Goal: Task Accomplishment & Management: Complete application form

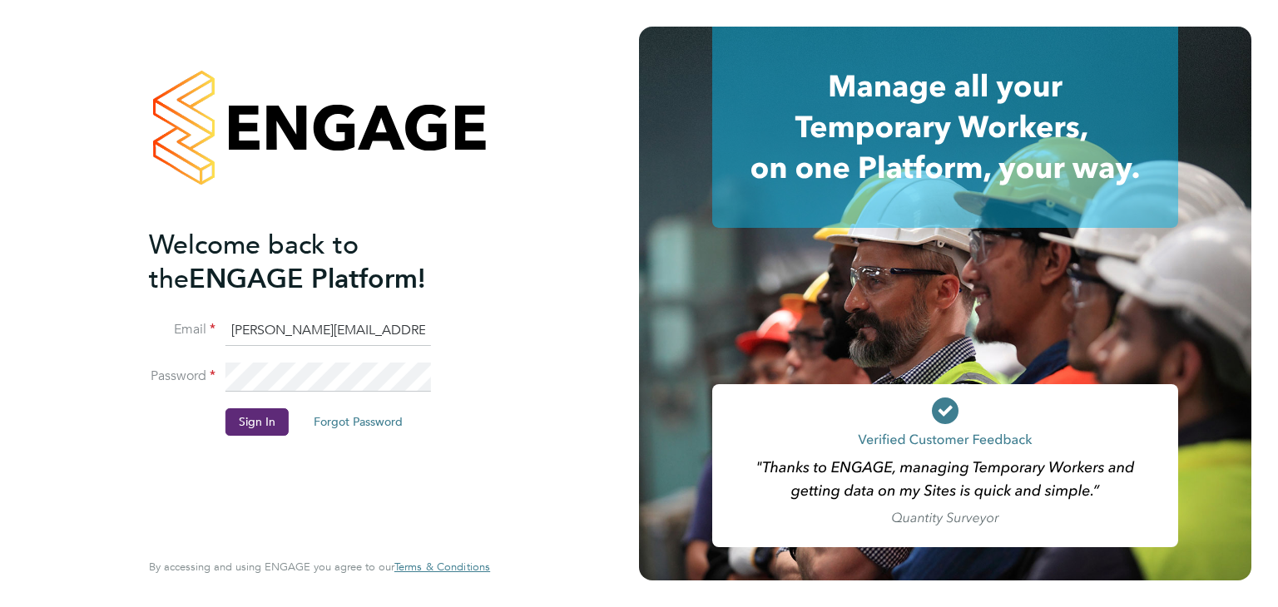
click at [279, 324] on input "lucy.vandergucht@buildrec.com" at bounding box center [328, 331] width 206 height 30
click at [306, 337] on input "lucy.vandergucht@buildrec.com" at bounding box center [328, 331] width 206 height 30
type input "ryan.smart@buildrec.com"
click at [268, 427] on button "Sign In" at bounding box center [256, 422] width 63 height 27
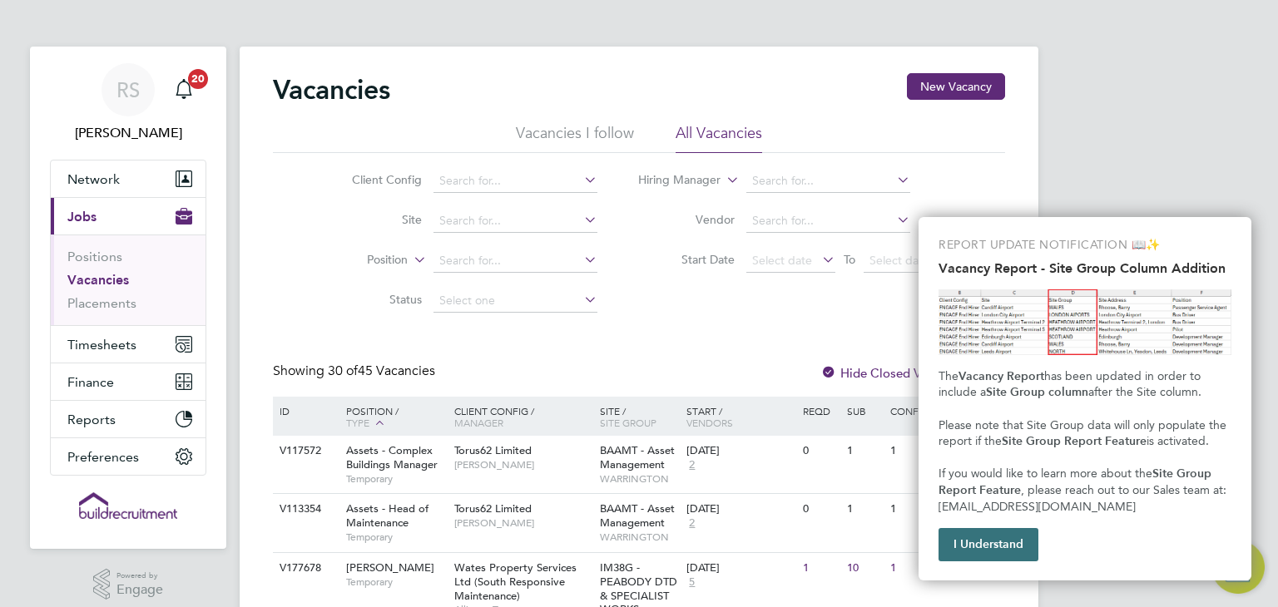
click at [982, 550] on button "I Understand" at bounding box center [989, 544] width 100 height 33
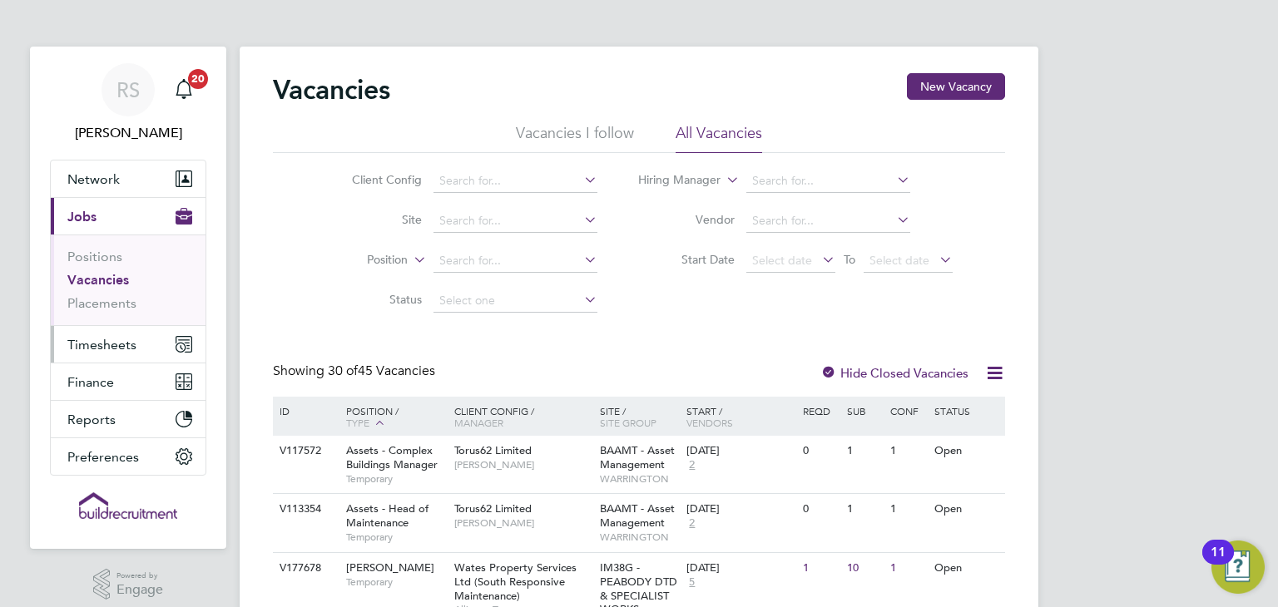
click at [155, 341] on button "Timesheets" at bounding box center [128, 344] width 155 height 37
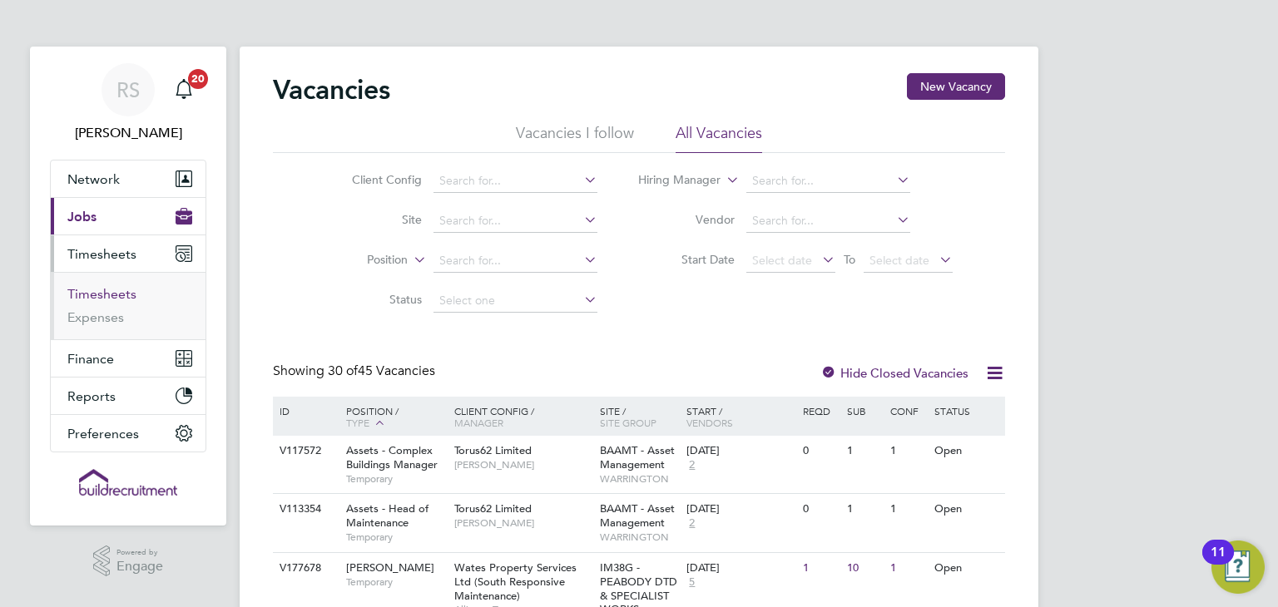
click at [113, 295] on link "Timesheets" at bounding box center [101, 294] width 69 height 16
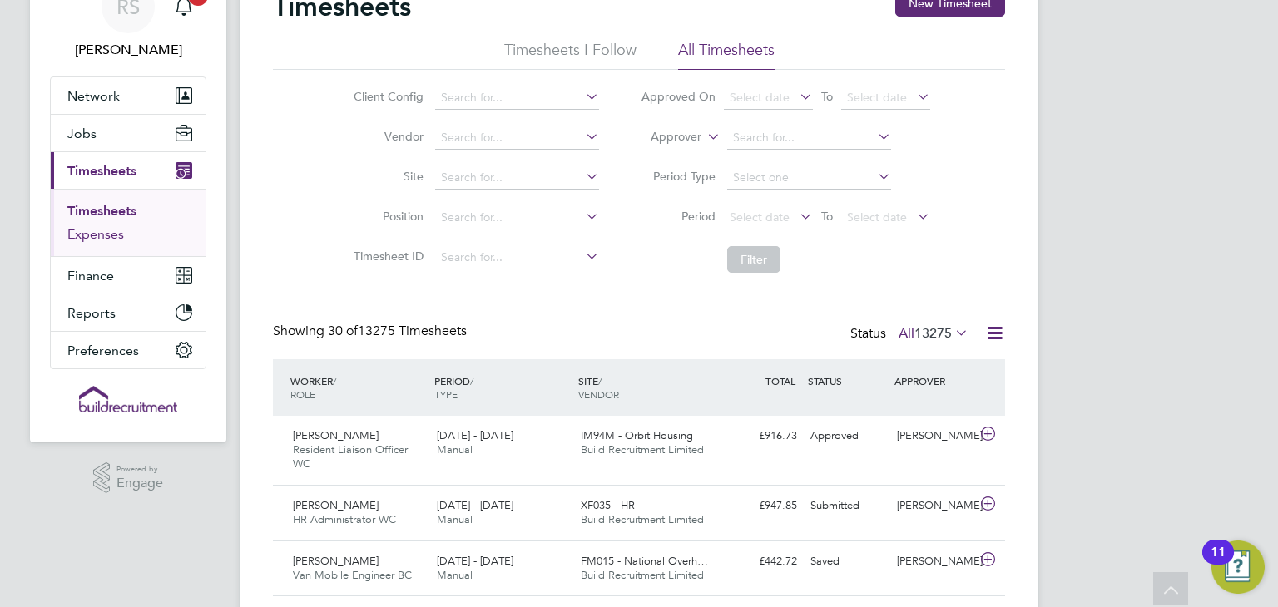
click at [79, 240] on link "Expenses" at bounding box center [95, 234] width 57 height 16
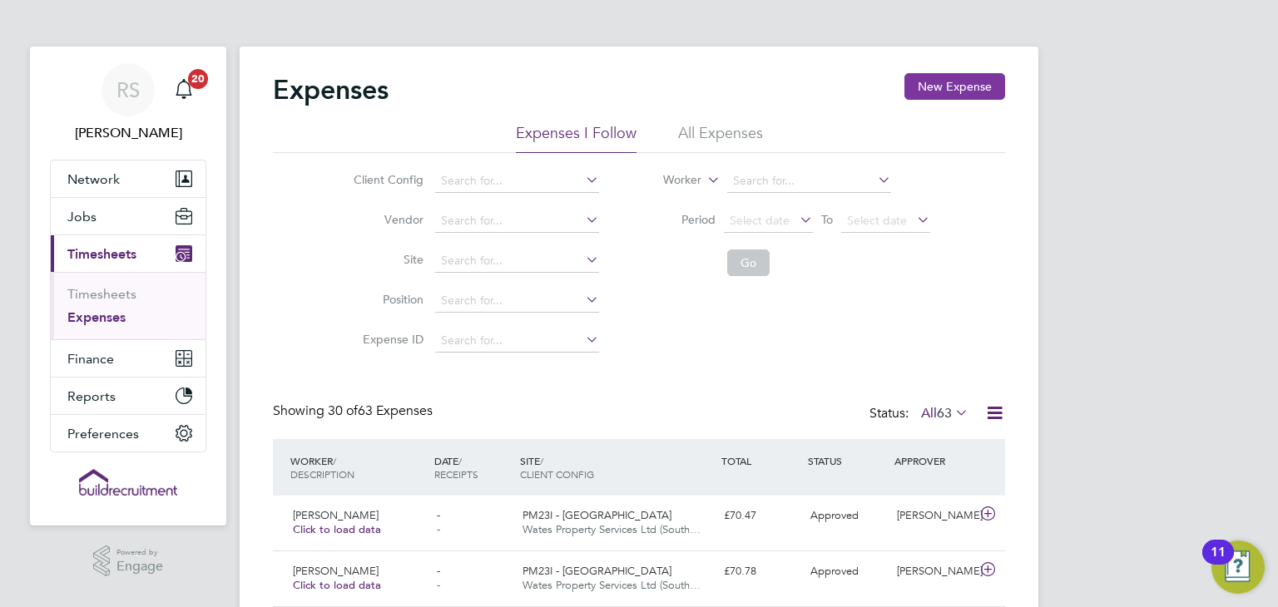
click at [984, 84] on button "New Expense" at bounding box center [954, 86] width 101 height 27
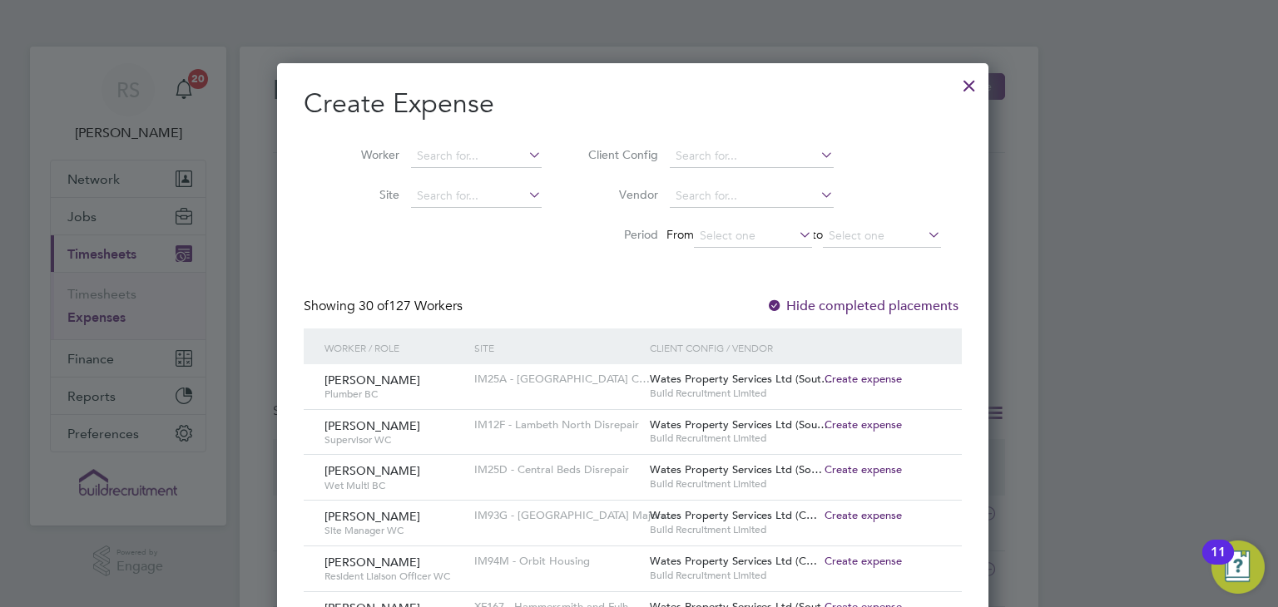
click at [980, 90] on div at bounding box center [969, 82] width 30 height 30
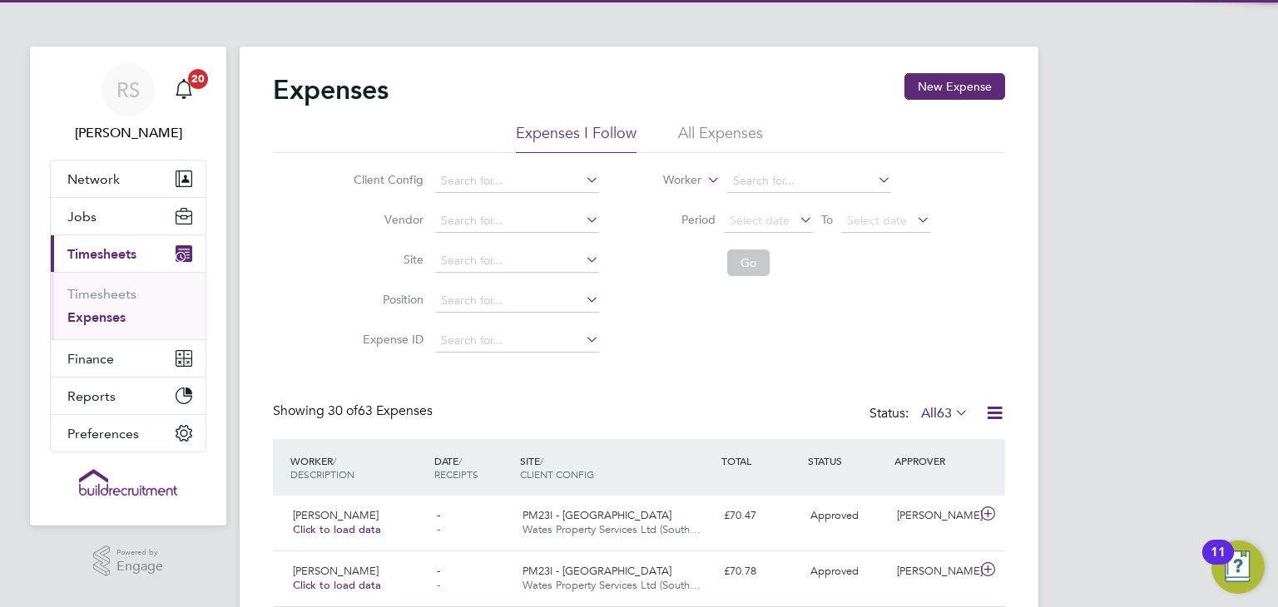
scroll to position [42, 145]
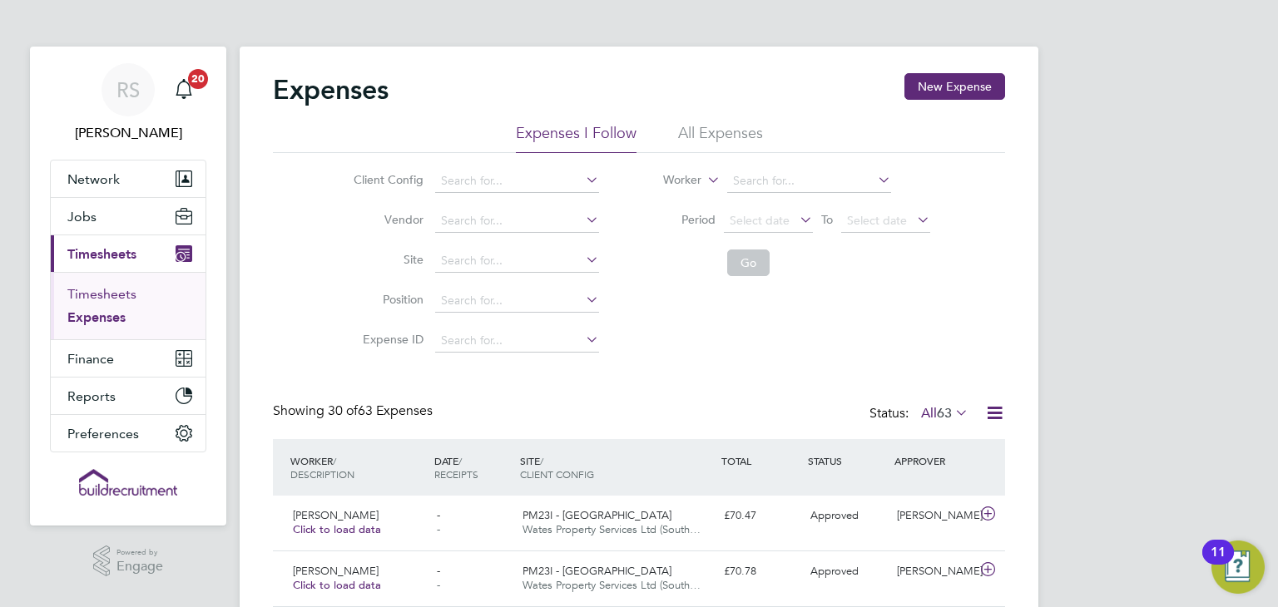
click at [124, 293] on link "Timesheets" at bounding box center [101, 294] width 69 height 16
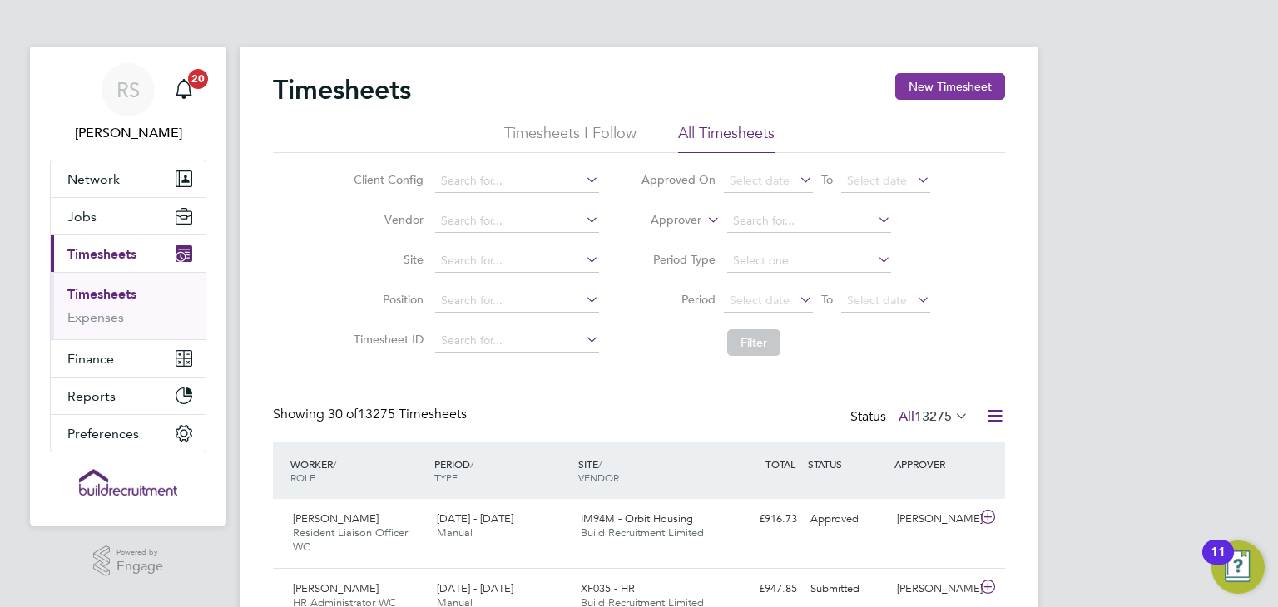
click at [942, 85] on button "New Timesheet" at bounding box center [950, 86] width 110 height 27
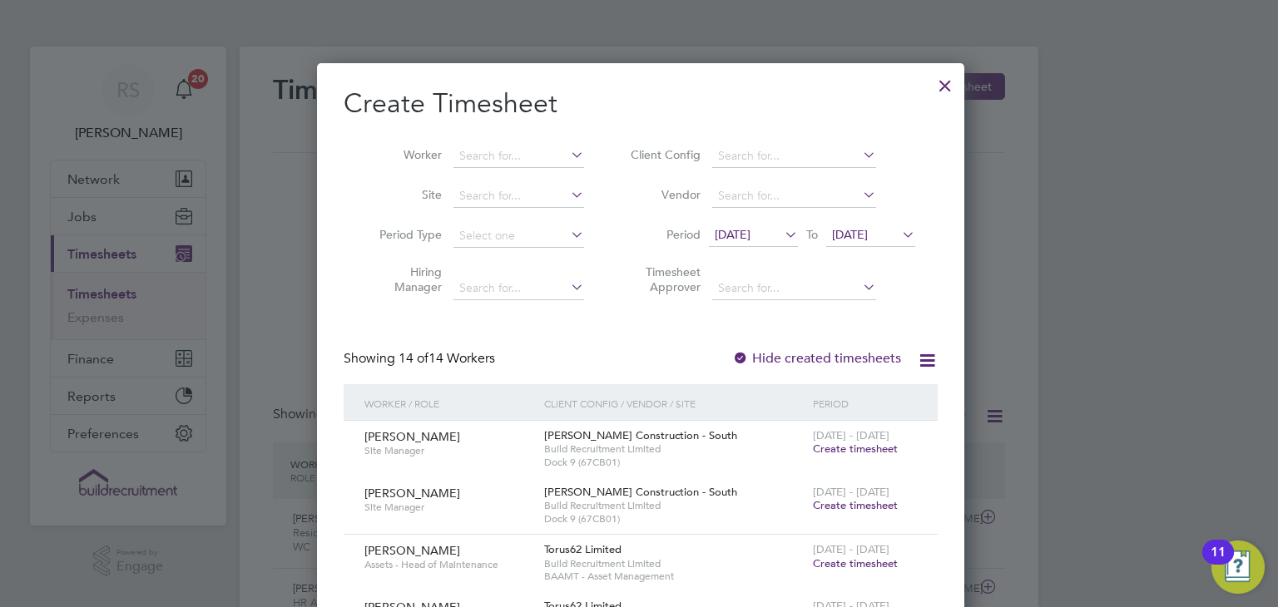
click at [935, 82] on div at bounding box center [945, 82] width 30 height 30
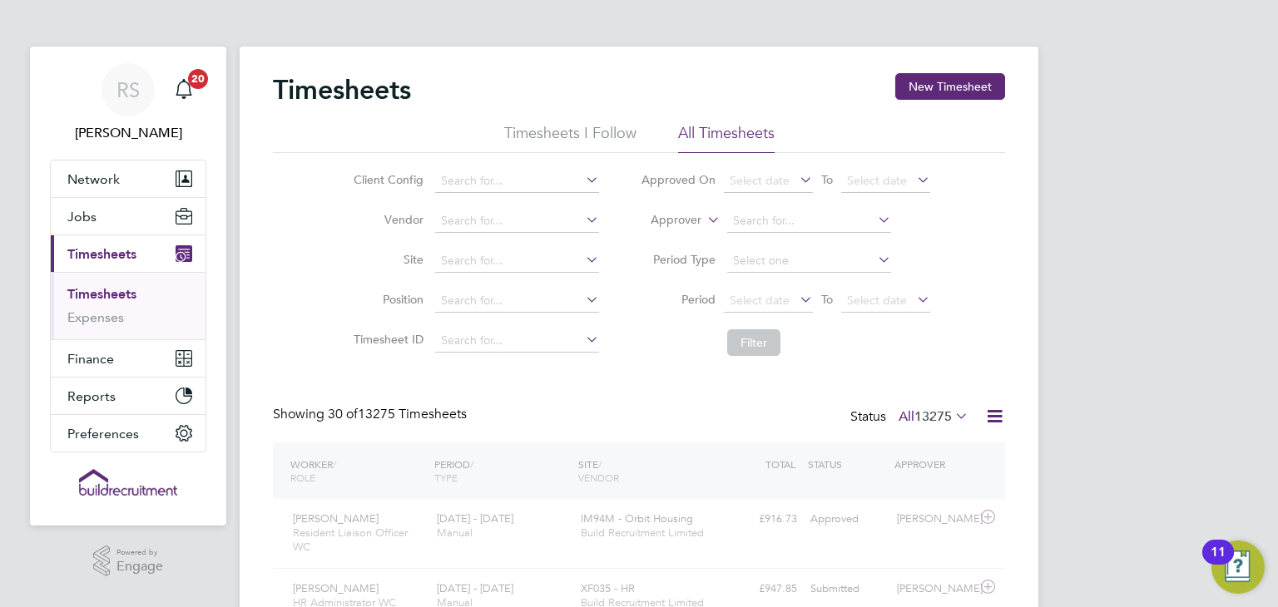
click at [943, 87] on div at bounding box center [945, 82] width 30 height 30
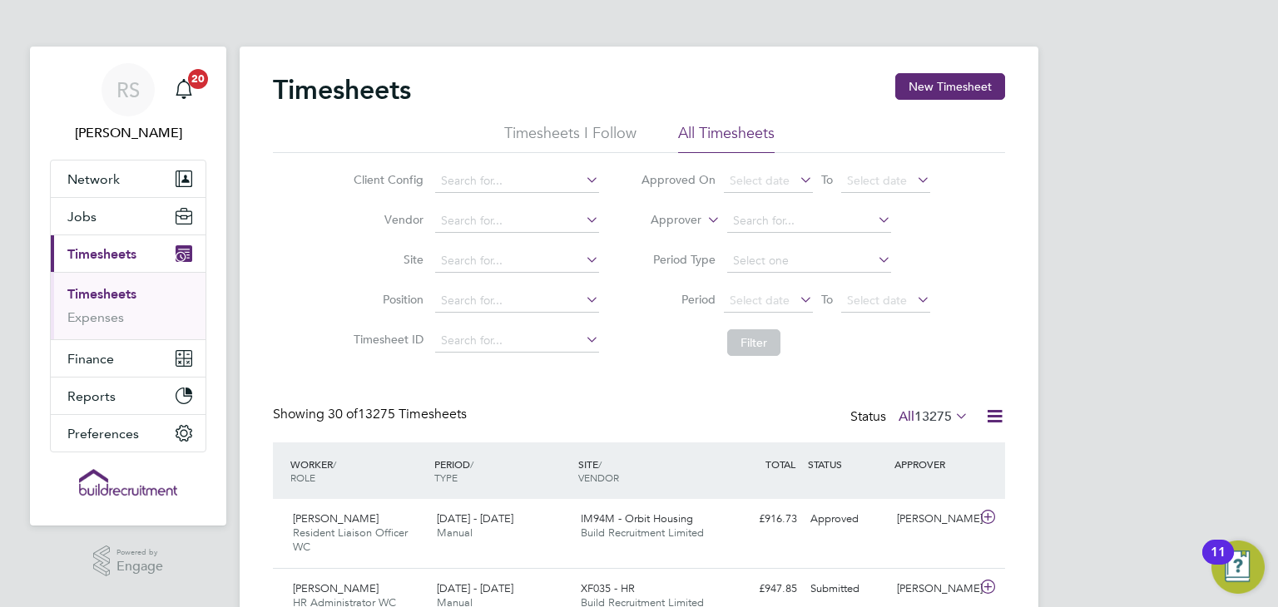
click at [943, 87] on button "New Timesheet" at bounding box center [950, 86] width 110 height 27
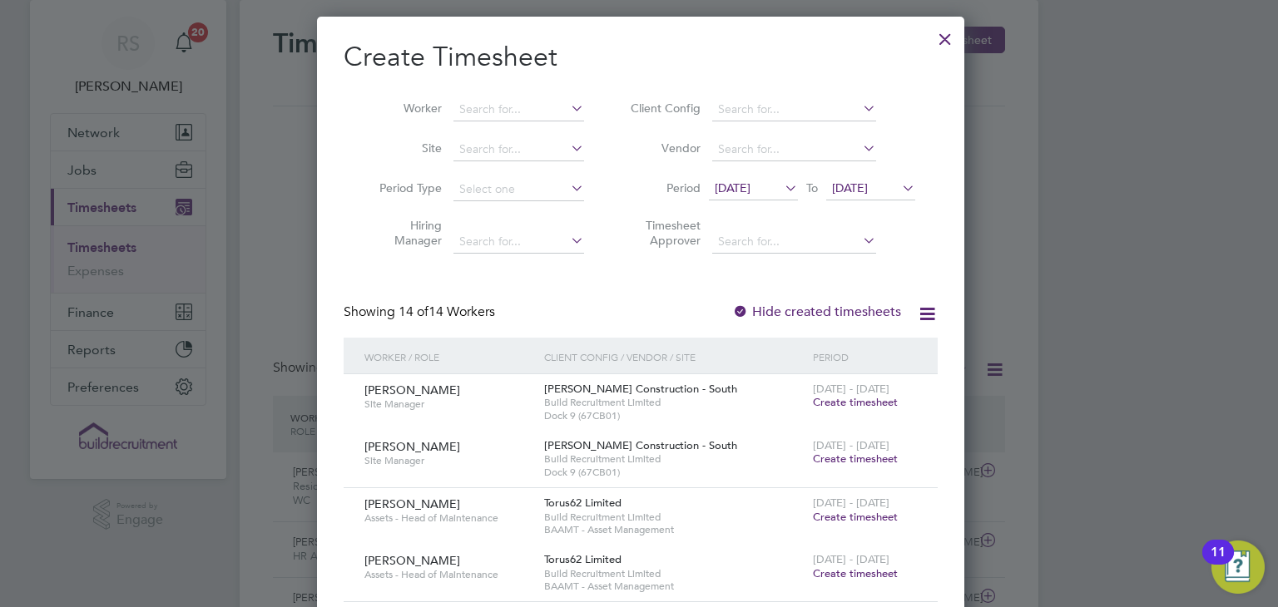
click at [943, 34] on div at bounding box center [945, 35] width 30 height 30
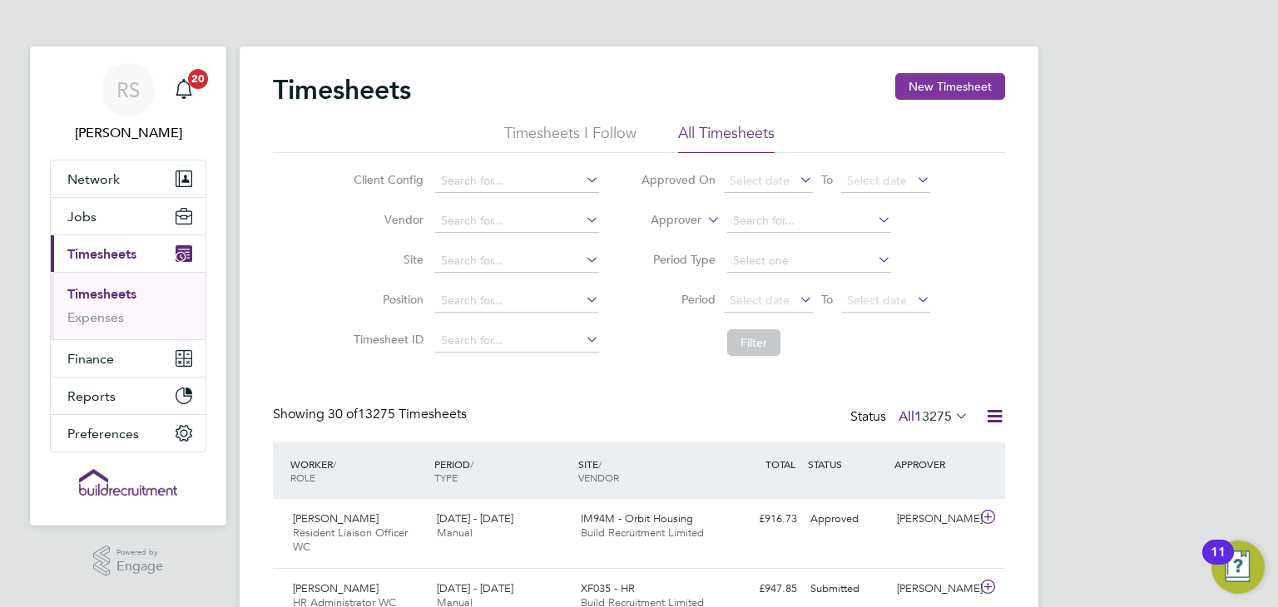
click at [923, 90] on button "New Timesheet" at bounding box center [950, 86] width 110 height 27
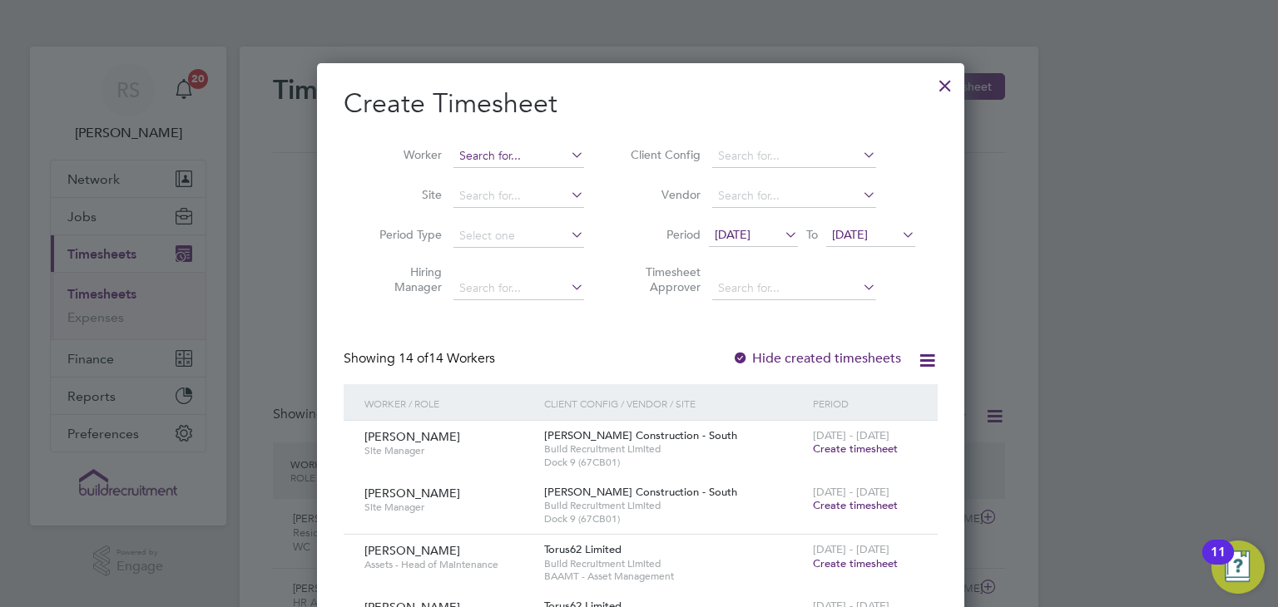
click at [468, 145] on input at bounding box center [518, 156] width 131 height 23
click at [502, 203] on li "Janet Kennally" at bounding box center [554, 201] width 206 height 22
type input "[PERSON_NAME]"
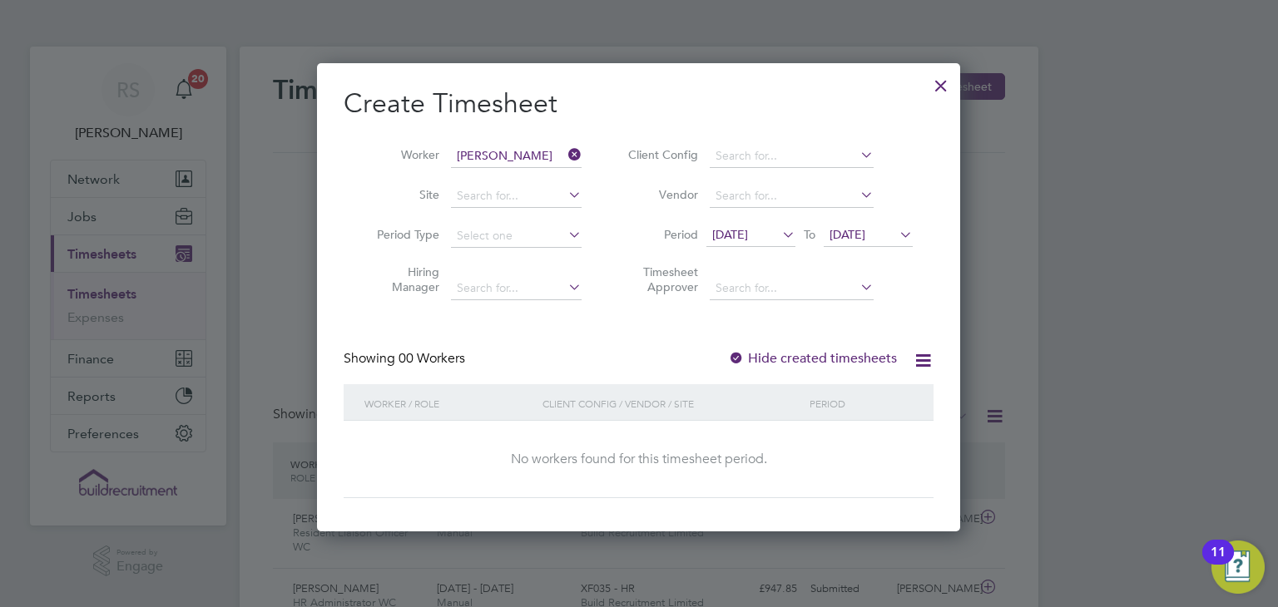
click at [748, 233] on span "[DATE]" at bounding box center [730, 234] width 36 height 15
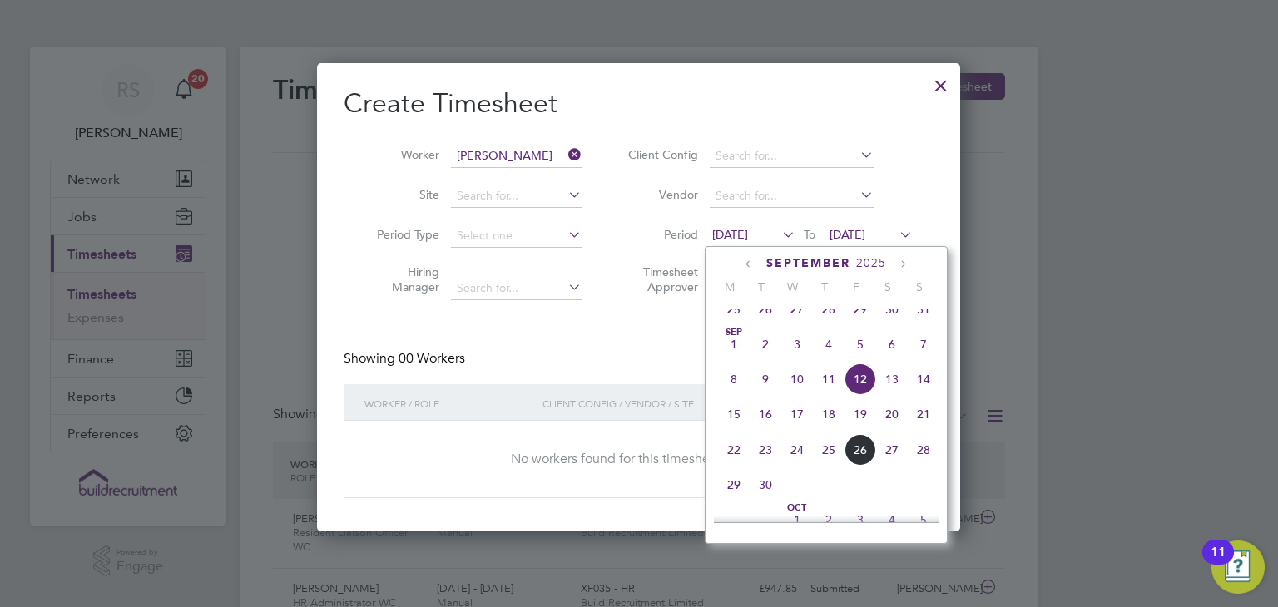
click at [731, 466] on span "22" at bounding box center [734, 450] width 32 height 32
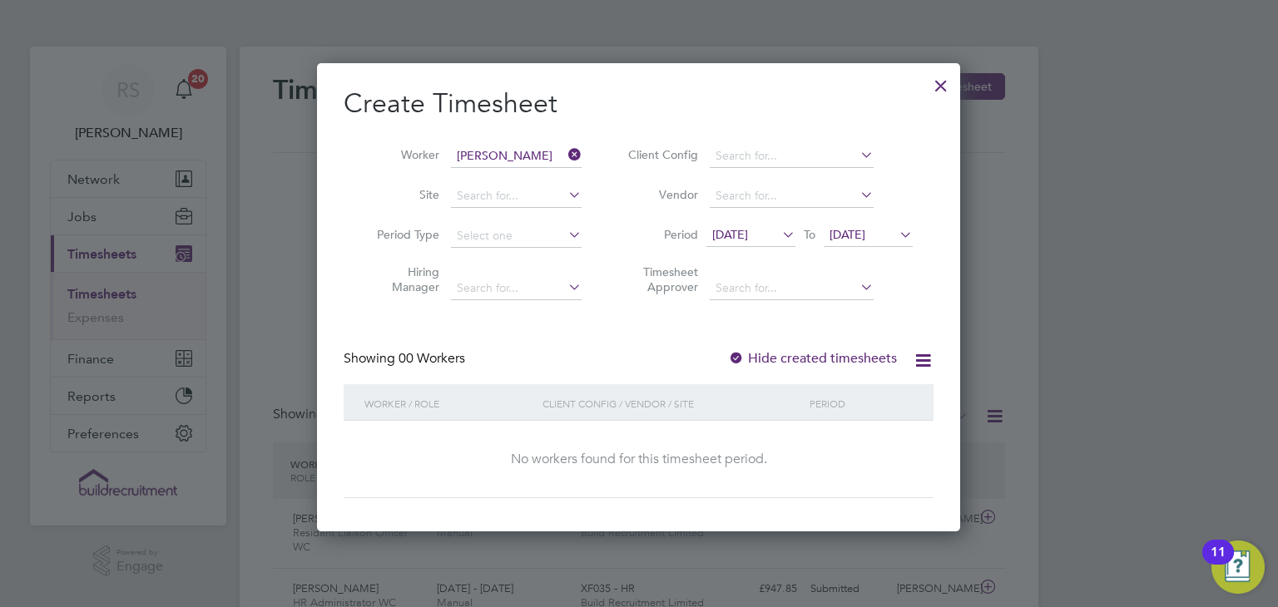
click at [865, 230] on span "22 Sep 2025" at bounding box center [848, 234] width 36 height 15
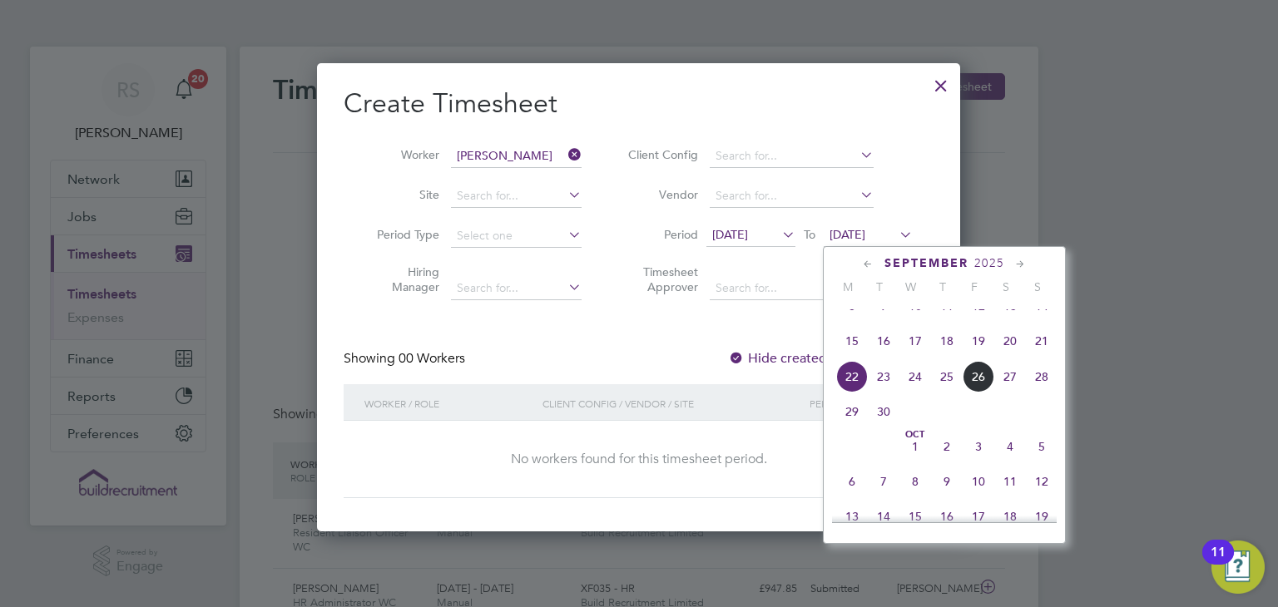
click at [988, 393] on span "26" at bounding box center [979, 377] width 32 height 32
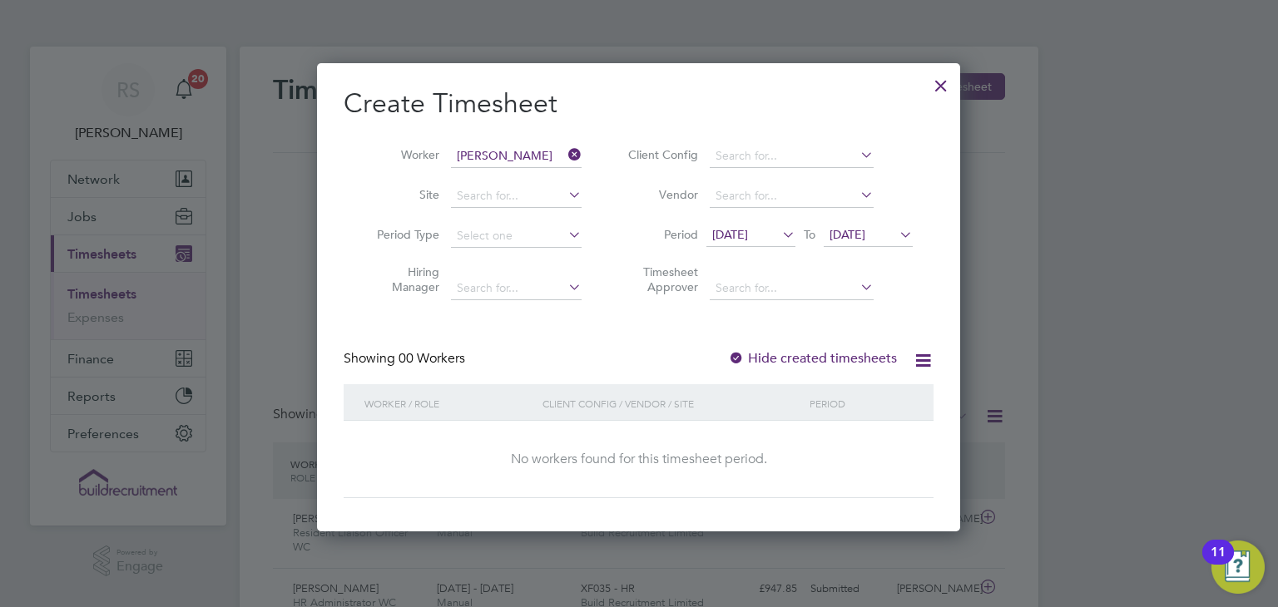
click at [921, 354] on icon at bounding box center [923, 360] width 21 height 21
click at [853, 329] on div "Create Timesheet Worker Janet Kennally Site Period Type Hiring Manager Client C…" at bounding box center [639, 293] width 590 height 412
click at [748, 231] on span "22 Sep 2025" at bounding box center [730, 234] width 36 height 15
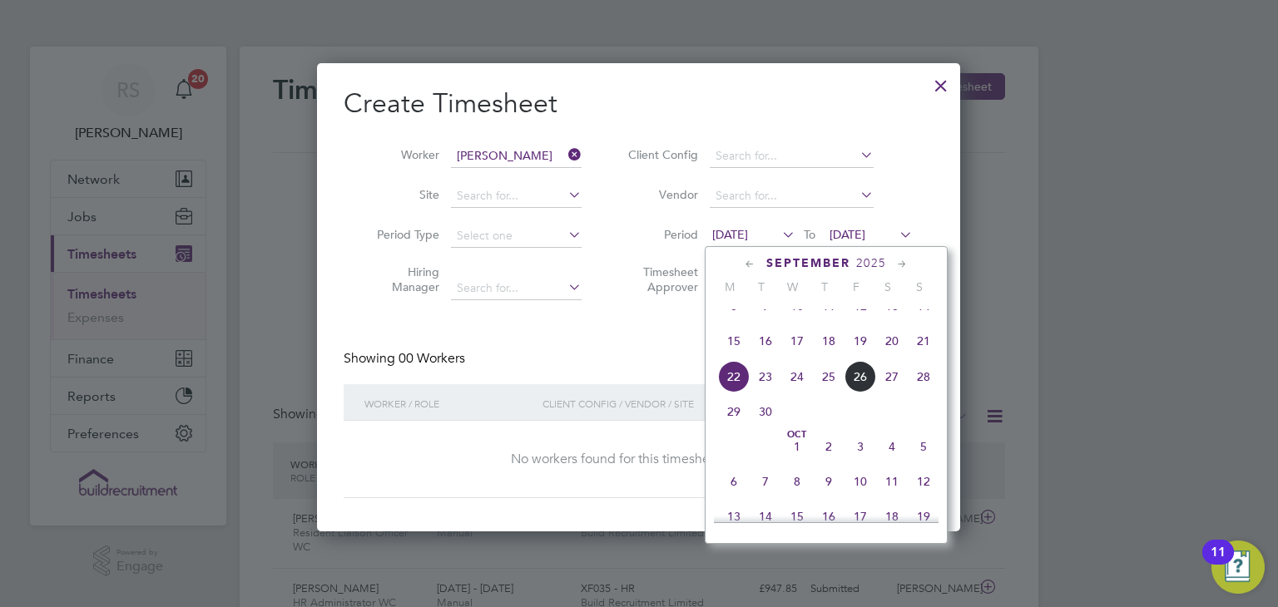
click at [914, 393] on span "28" at bounding box center [924, 377] width 32 height 32
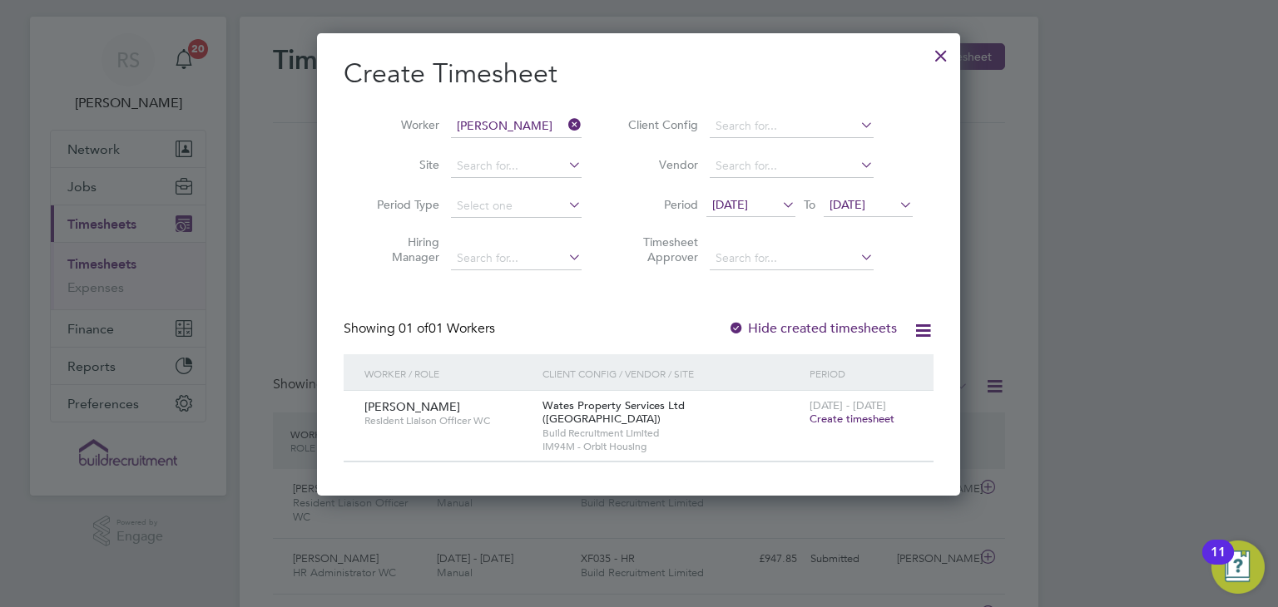
click at [939, 57] on div at bounding box center [941, 52] width 30 height 30
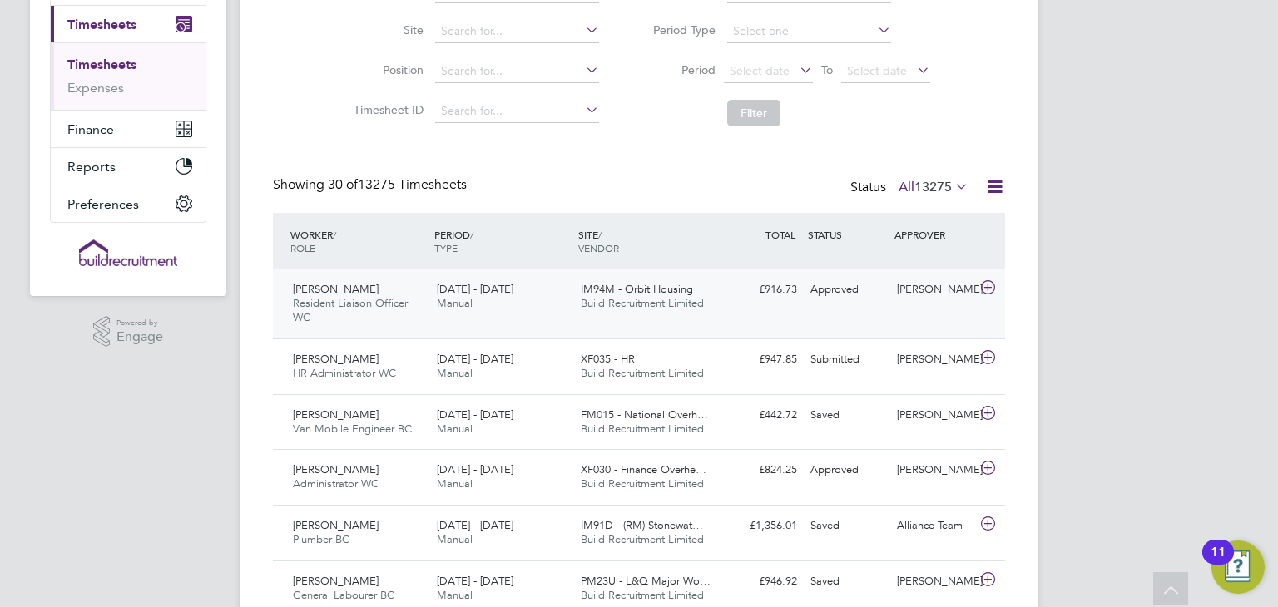
click at [761, 324] on div "Janet Kennally Resident Liaison Officer WC 20 - 26 Sep 2025 20 - 26 Sep 2025 Ma…" at bounding box center [639, 304] width 732 height 69
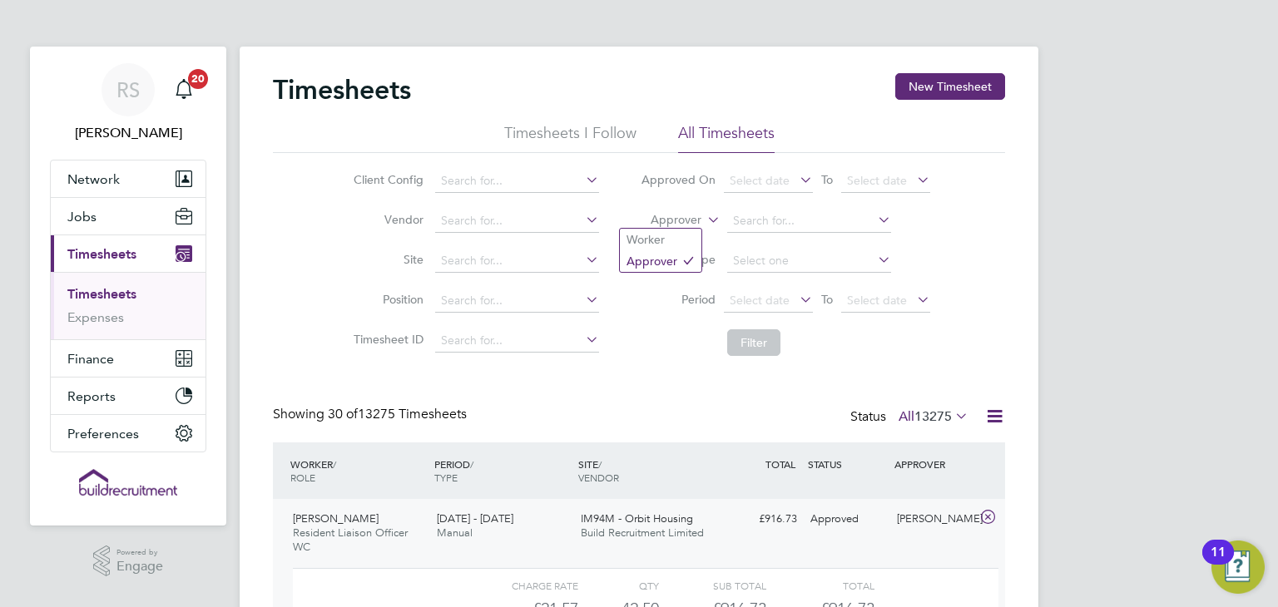
click at [661, 215] on label "Approver" at bounding box center [664, 220] width 75 height 17
click at [675, 230] on li "Worker" at bounding box center [661, 240] width 82 height 22
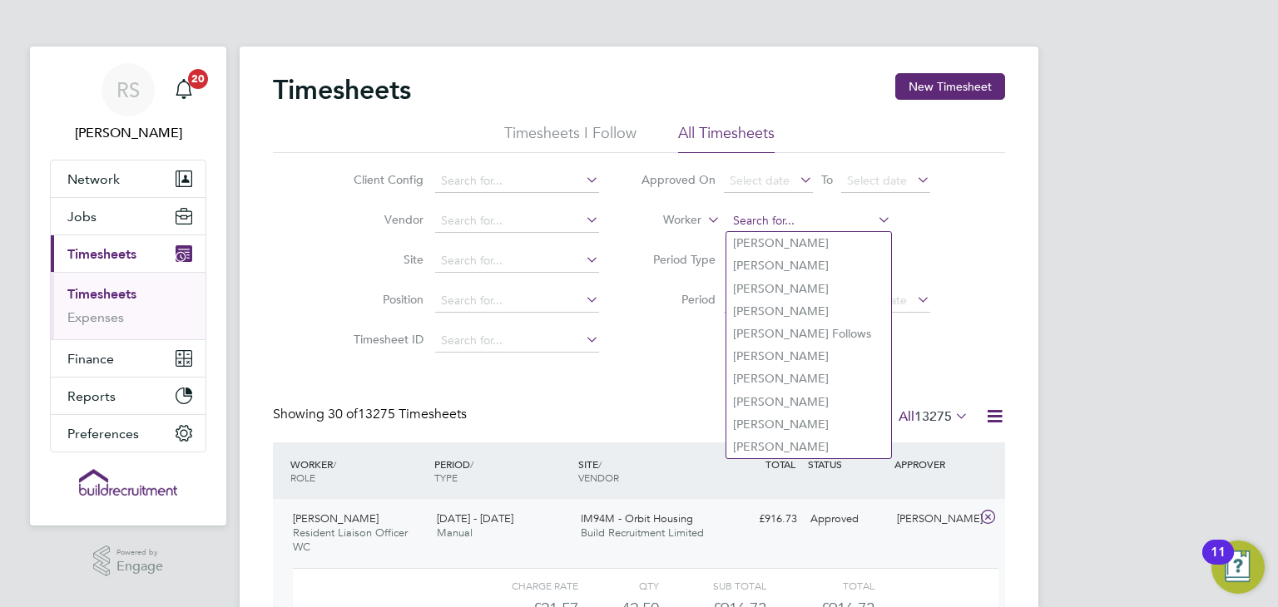
click at [747, 222] on input at bounding box center [809, 221] width 164 height 23
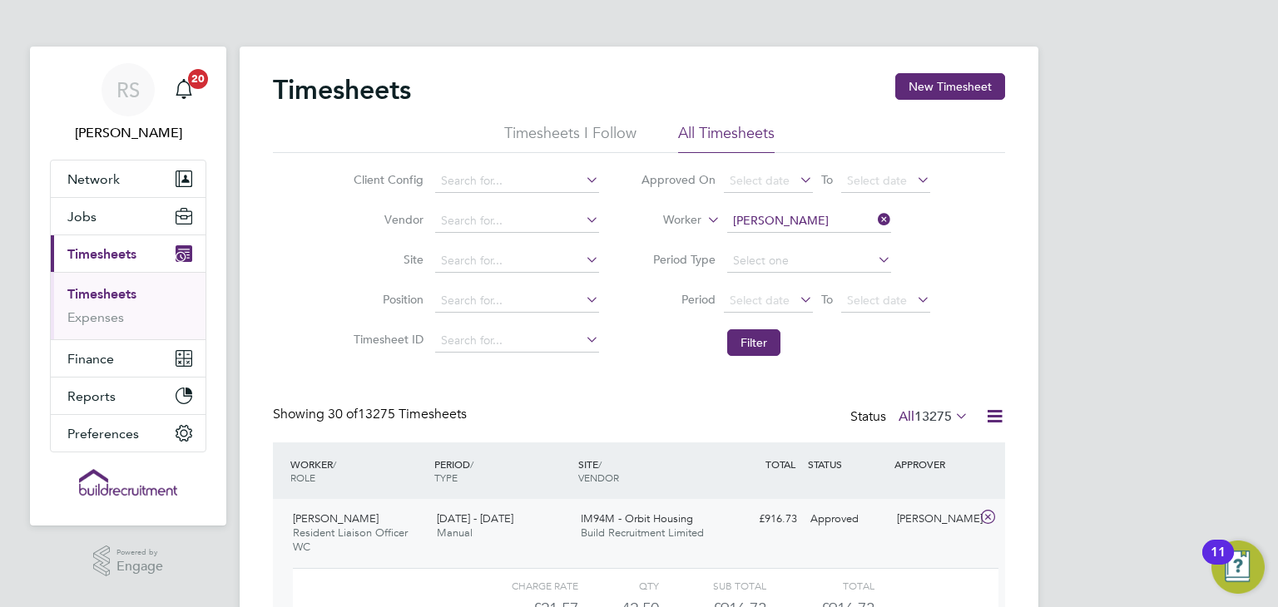
click at [761, 255] on li "Janet Kennally" at bounding box center [829, 266] width 206 height 22
type input "[PERSON_NAME]"
click at [749, 334] on button "Filter" at bounding box center [753, 342] width 53 height 27
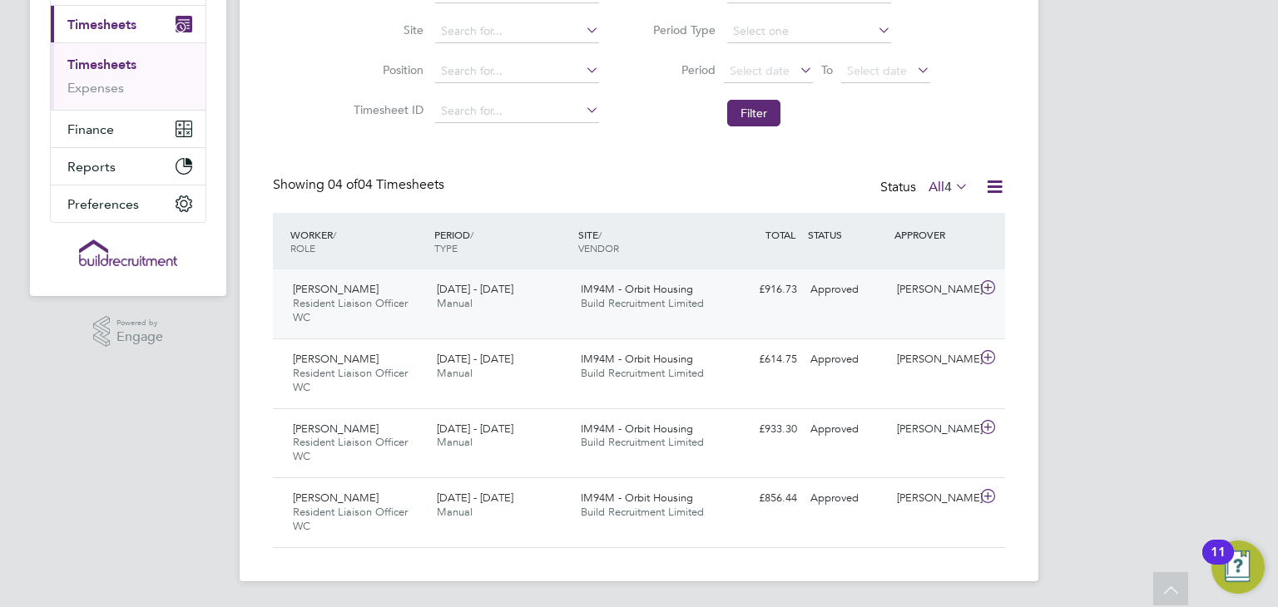
click at [985, 290] on icon at bounding box center [988, 287] width 21 height 13
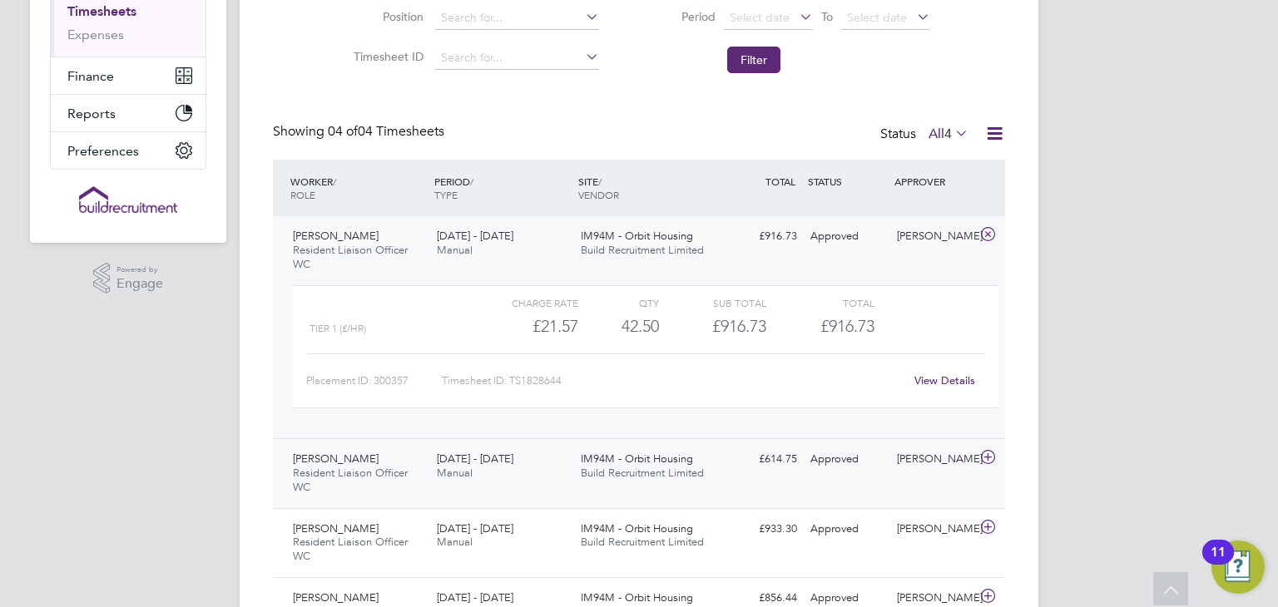
click at [987, 455] on icon at bounding box center [988, 457] width 21 height 13
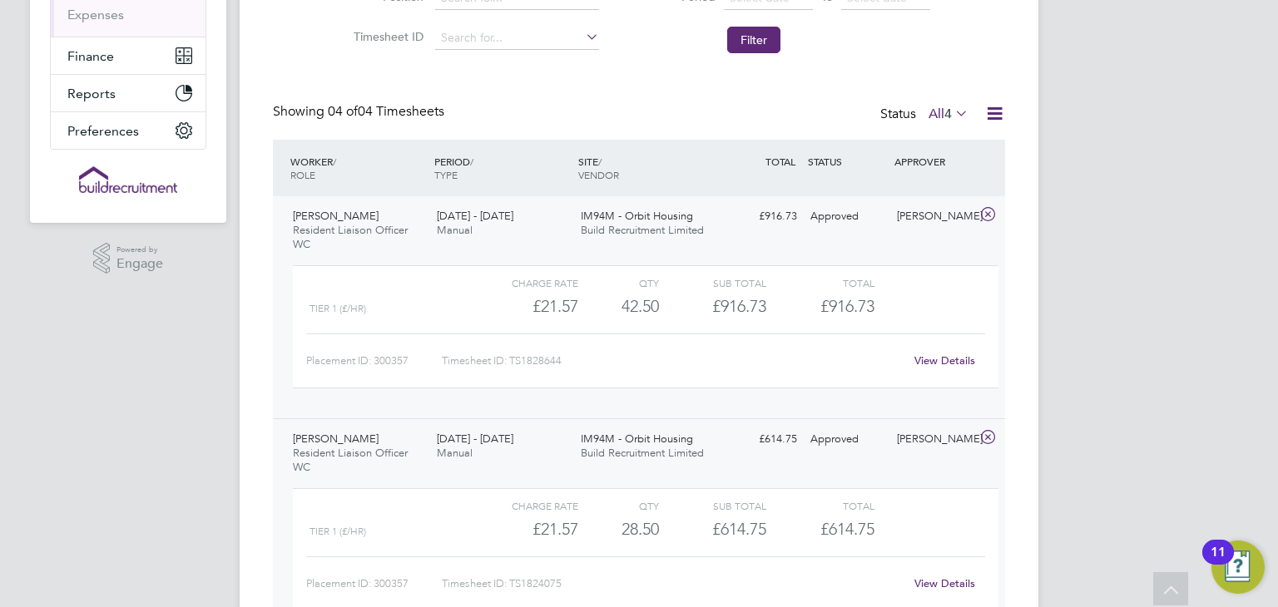
click at [935, 362] on link "View Details" at bounding box center [944, 361] width 61 height 14
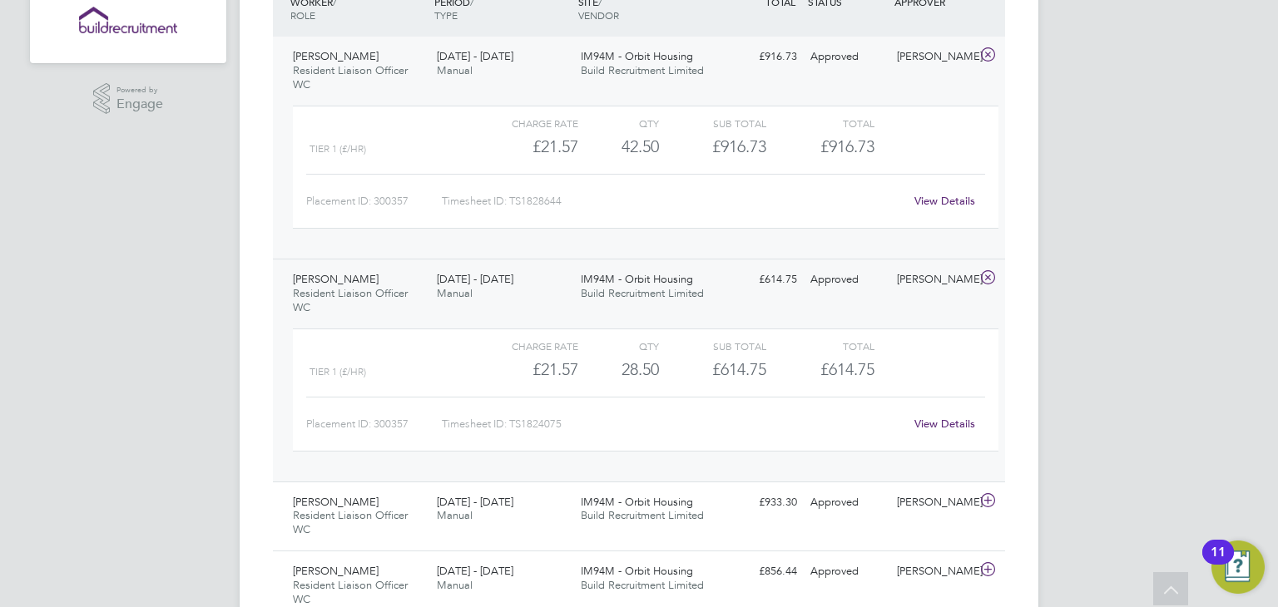
click at [932, 421] on link "View Details" at bounding box center [944, 424] width 61 height 14
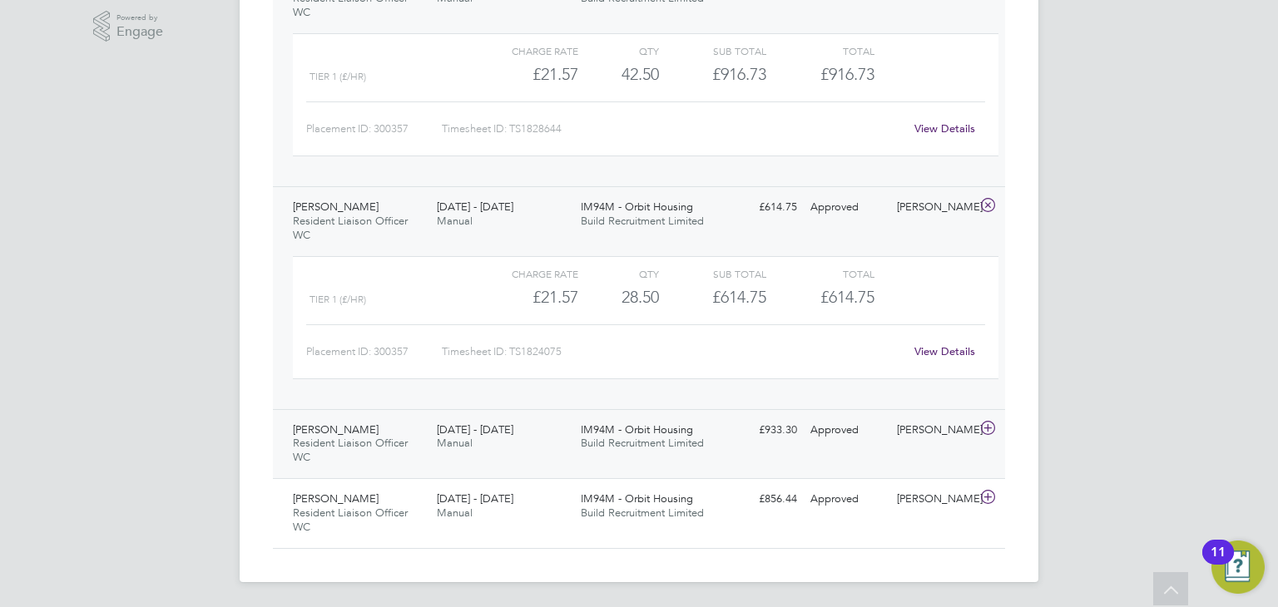
click at [988, 430] on icon at bounding box center [988, 428] width 21 height 13
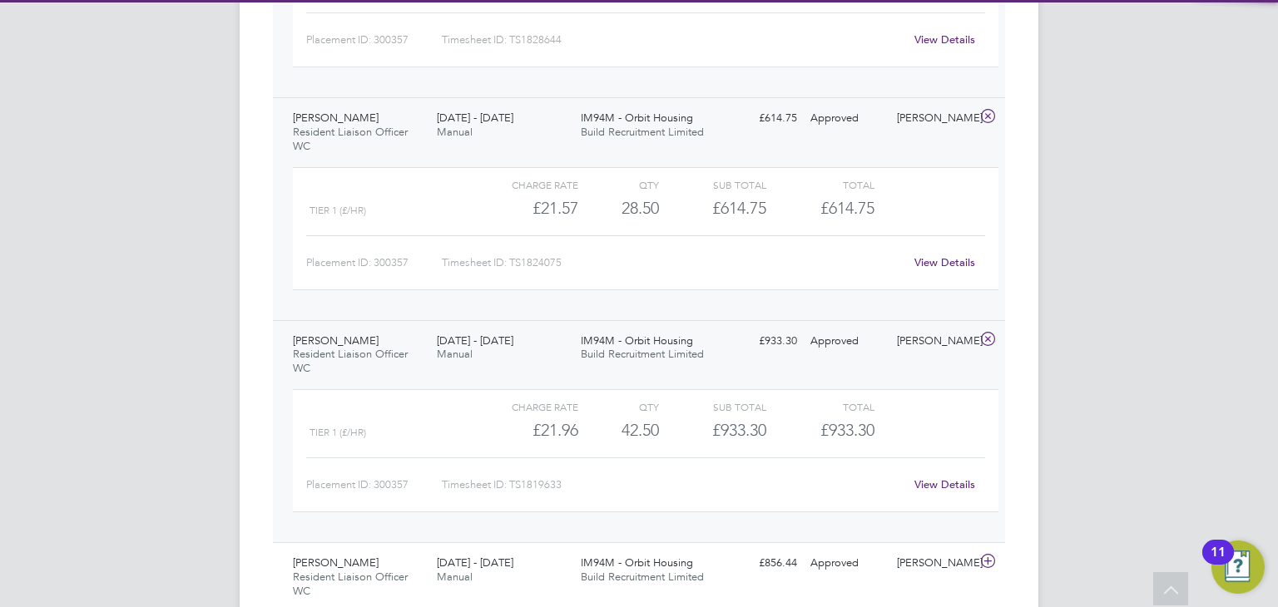
scroll to position [625, 0]
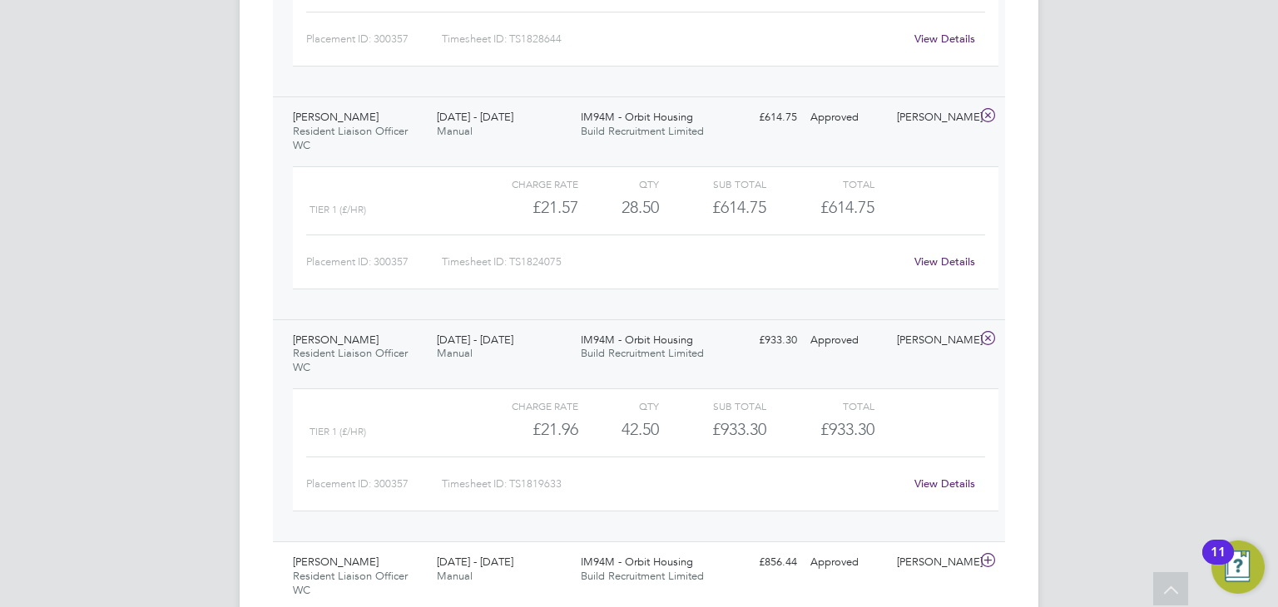
click at [935, 483] on link "View Details" at bounding box center [944, 484] width 61 height 14
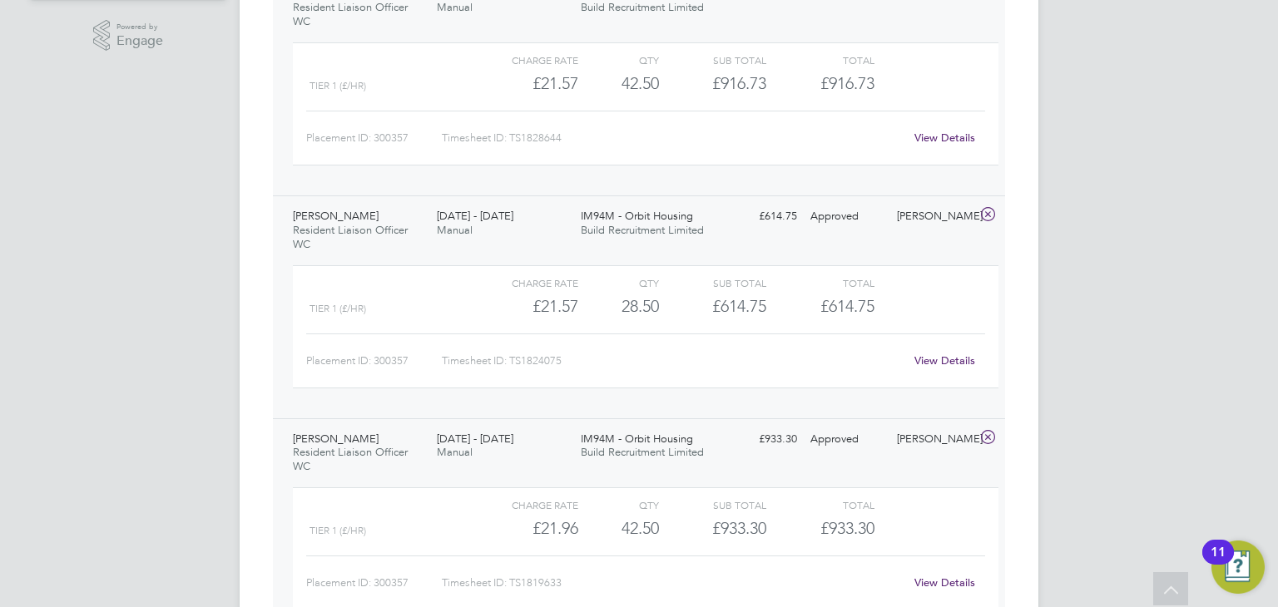
scroll to position [687, 0]
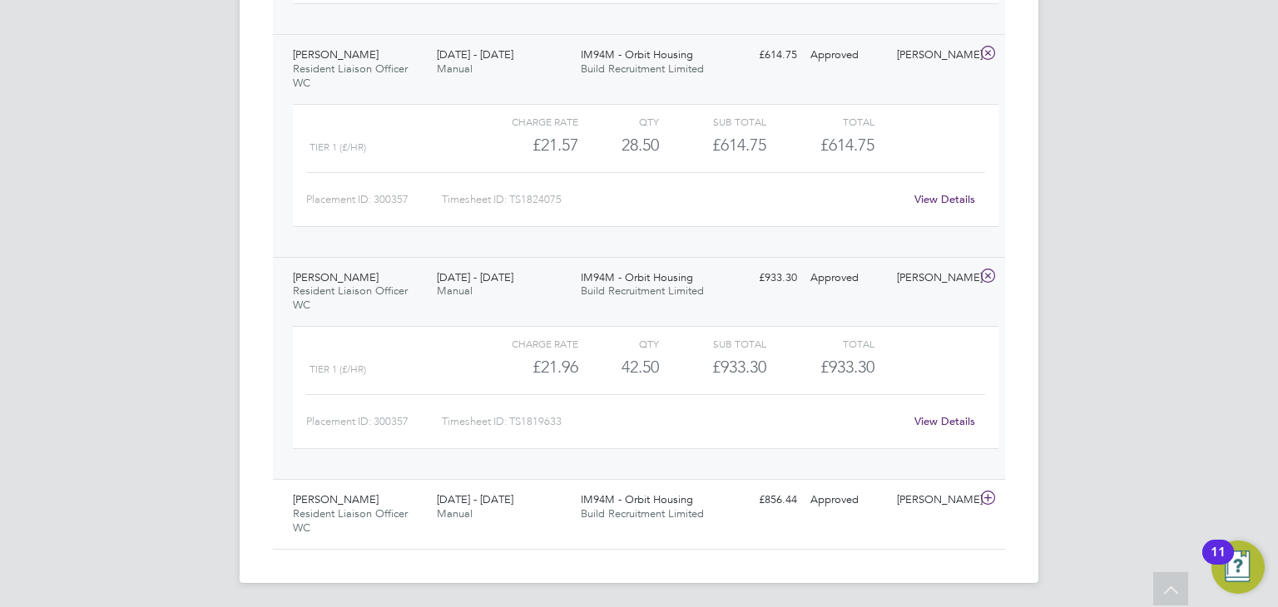
click at [938, 417] on link "View Details" at bounding box center [944, 421] width 61 height 14
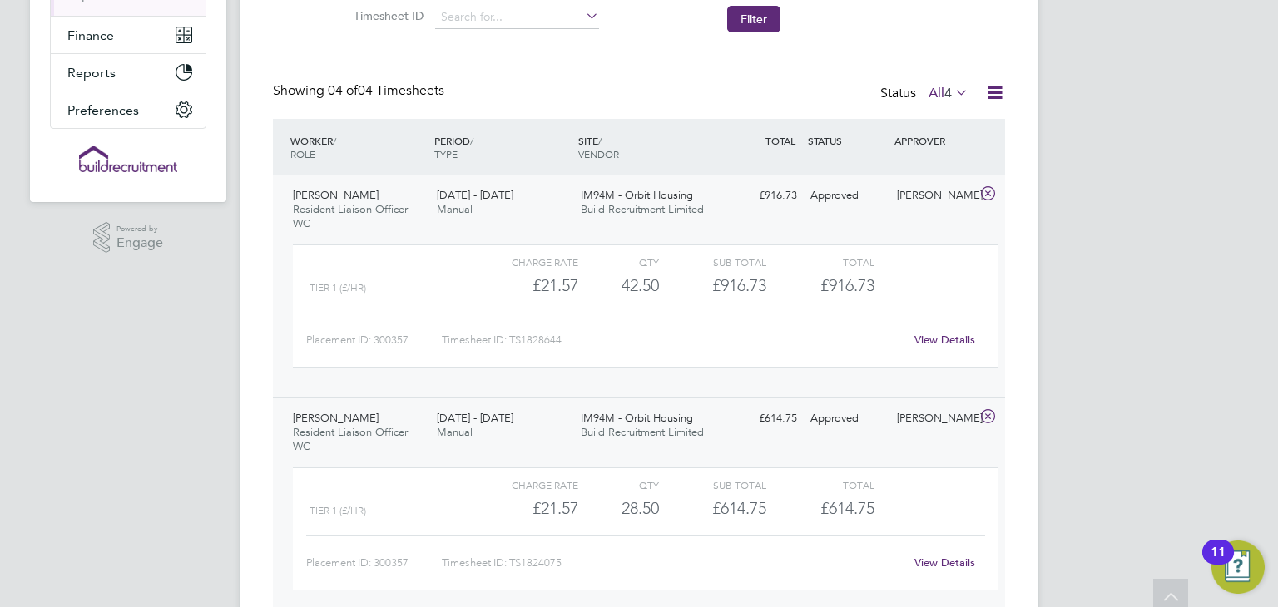
scroll to position [0, 0]
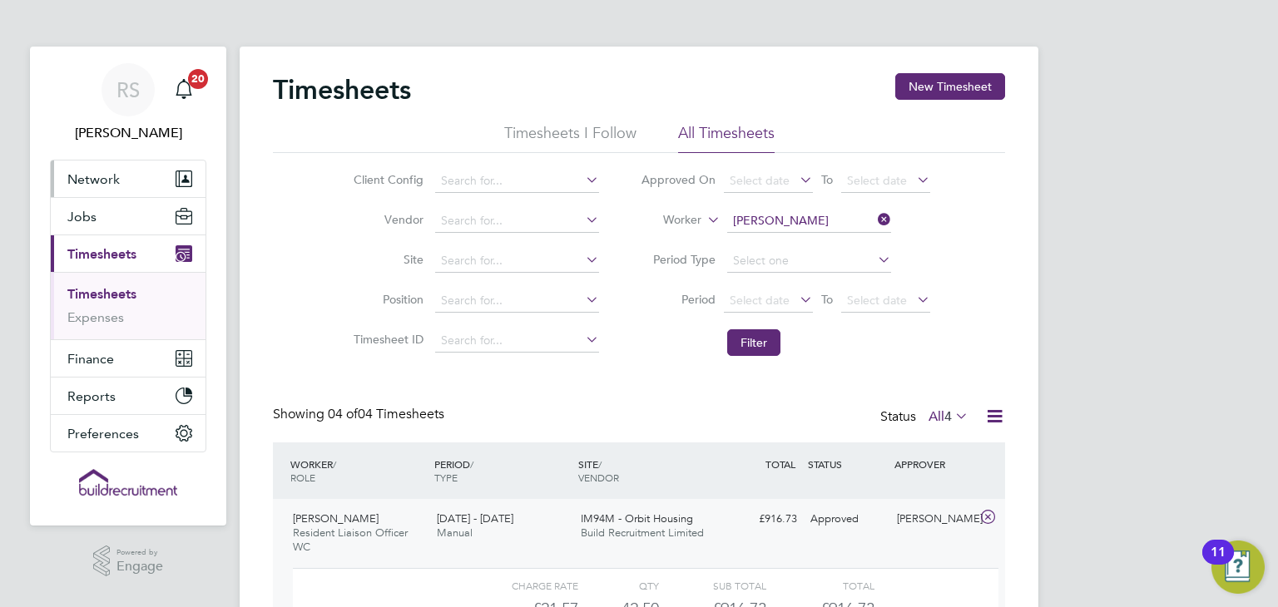
click at [120, 168] on button "Network" at bounding box center [128, 179] width 155 height 37
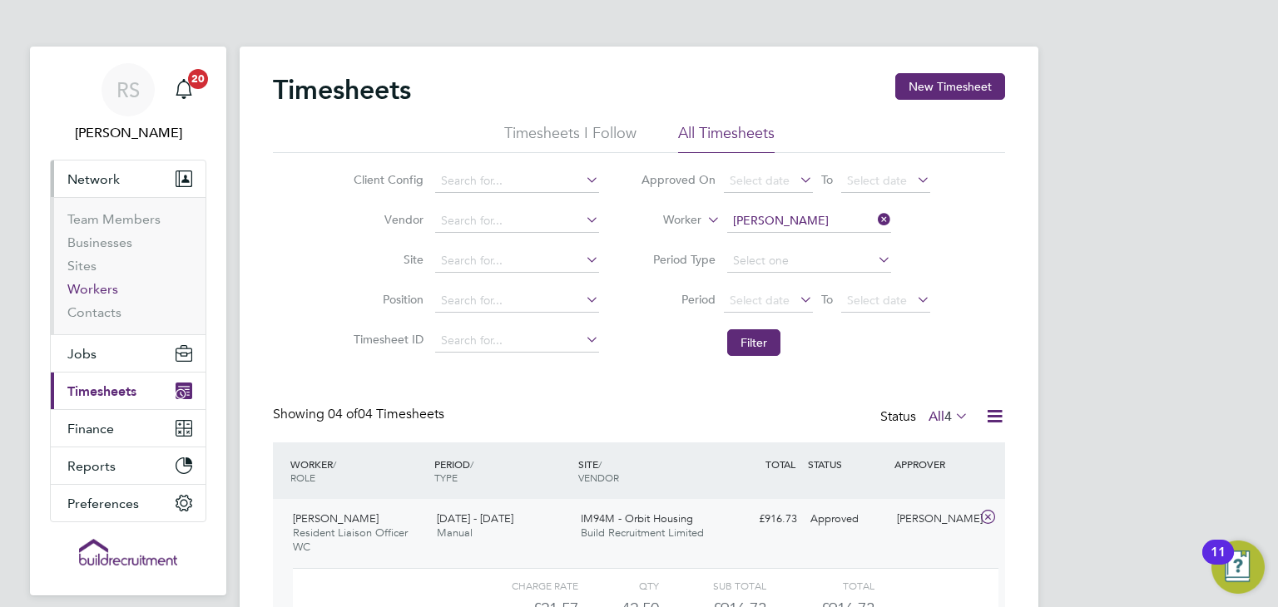
click at [87, 282] on link "Workers" at bounding box center [92, 289] width 51 height 16
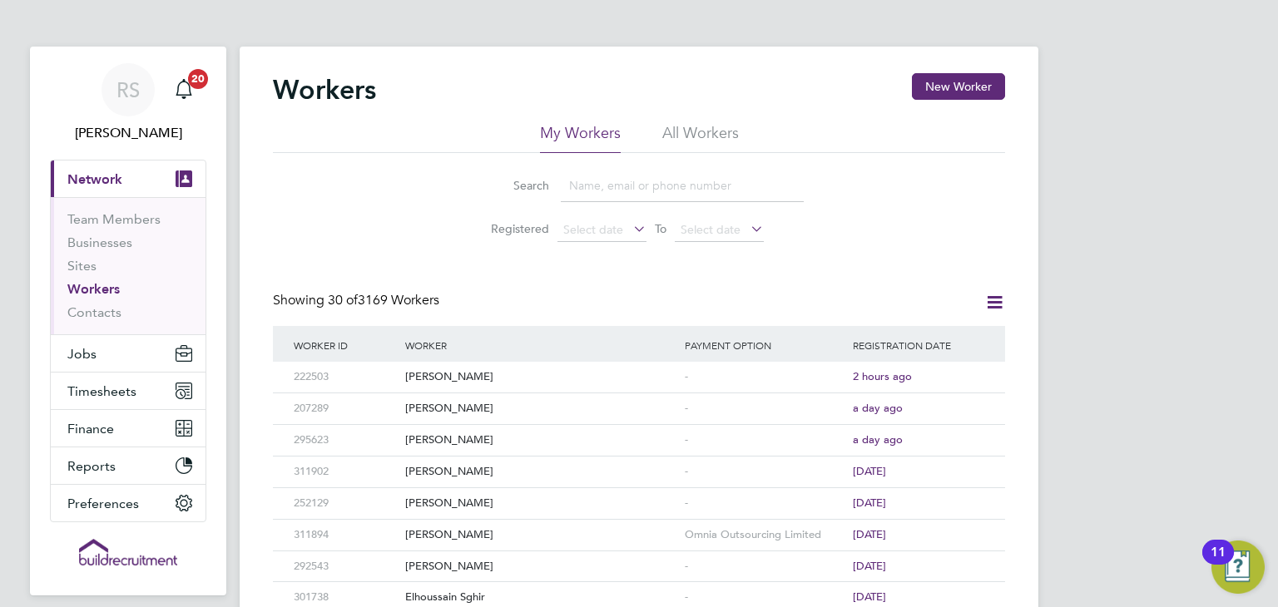
click at [710, 126] on li "All Workers" at bounding box center [700, 138] width 77 height 30
click at [597, 186] on input at bounding box center [682, 186] width 243 height 32
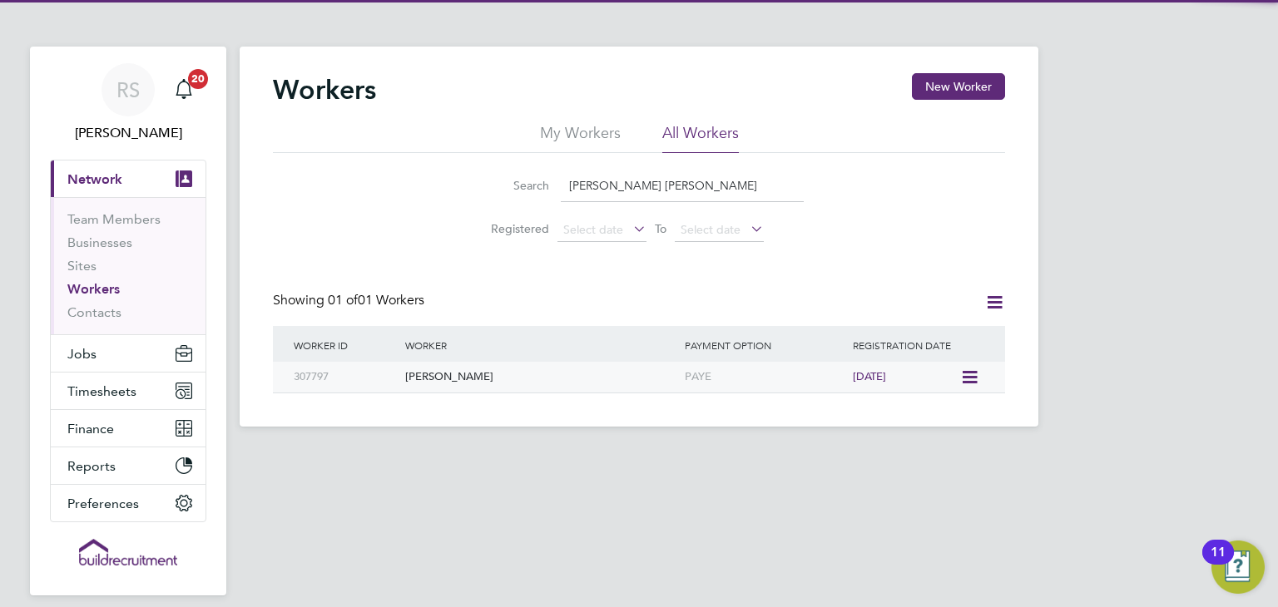
type input "janet ken"
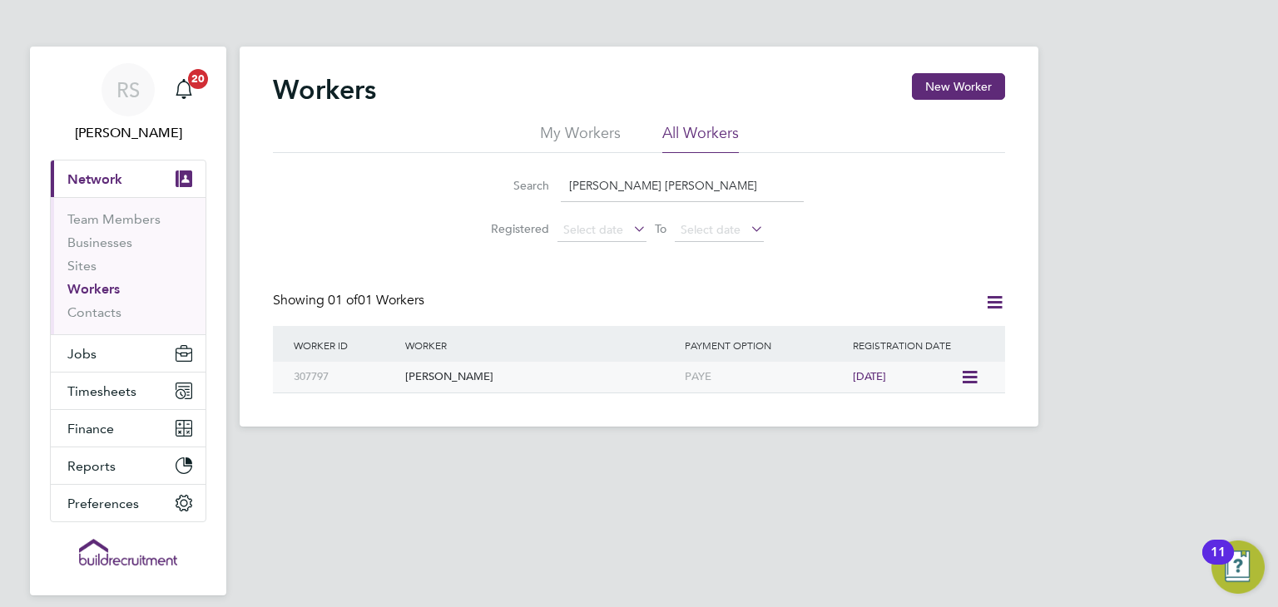
click at [510, 367] on div "[PERSON_NAME]" at bounding box center [541, 377] width 280 height 31
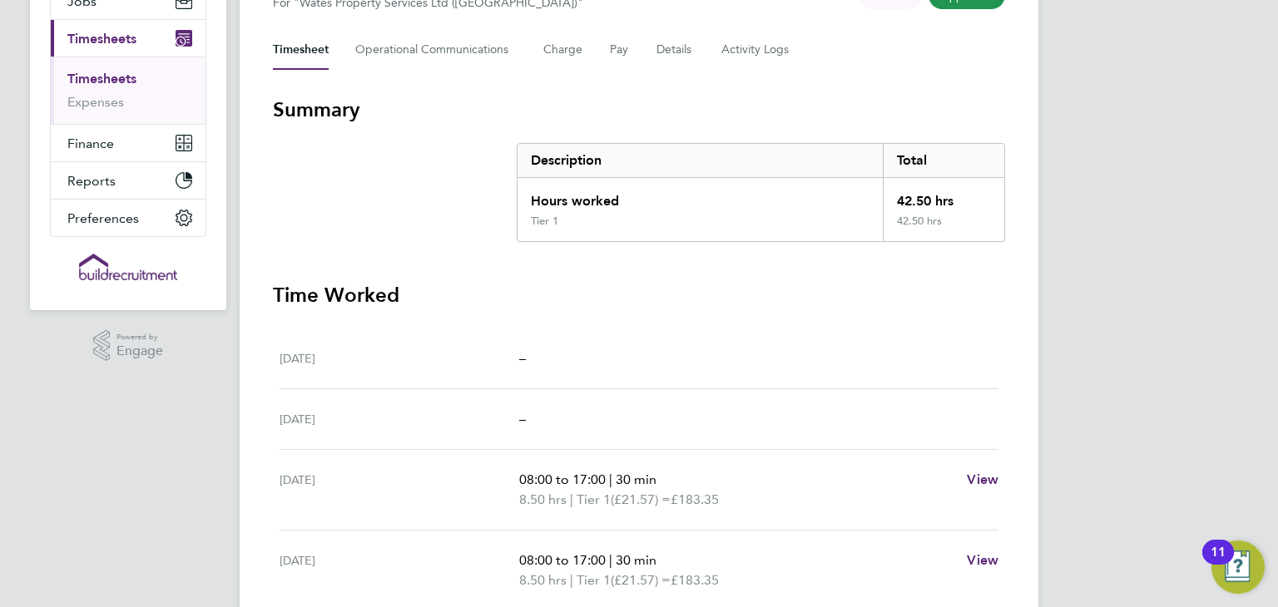
scroll to position [46, 0]
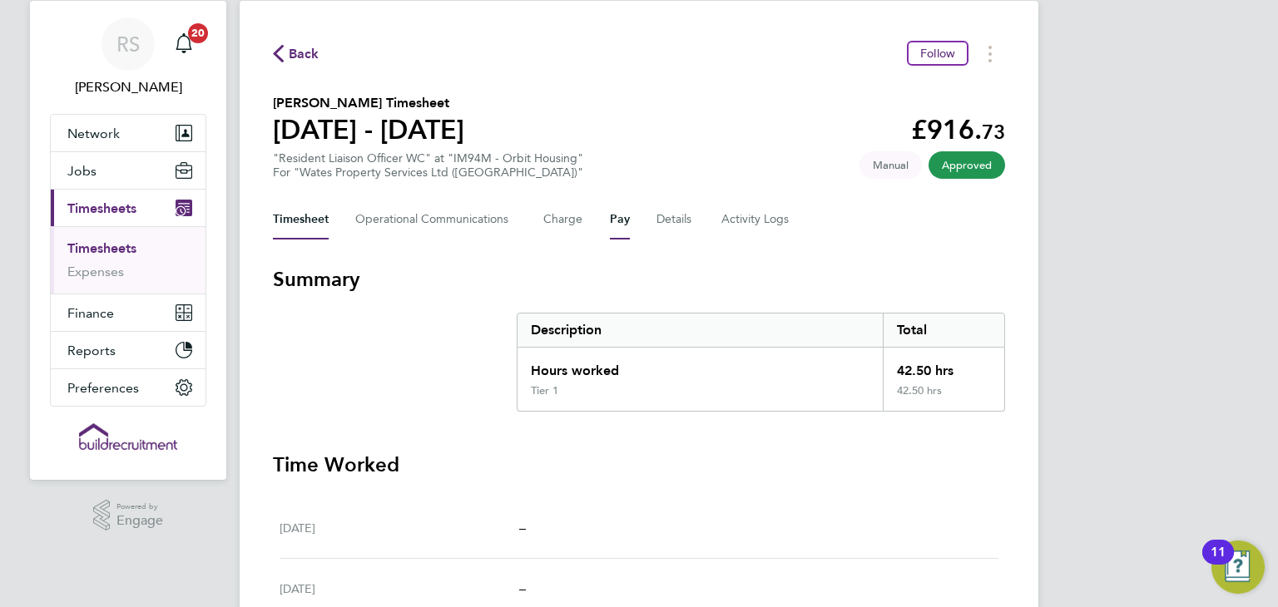
click at [613, 218] on button "Pay" at bounding box center [620, 220] width 20 height 40
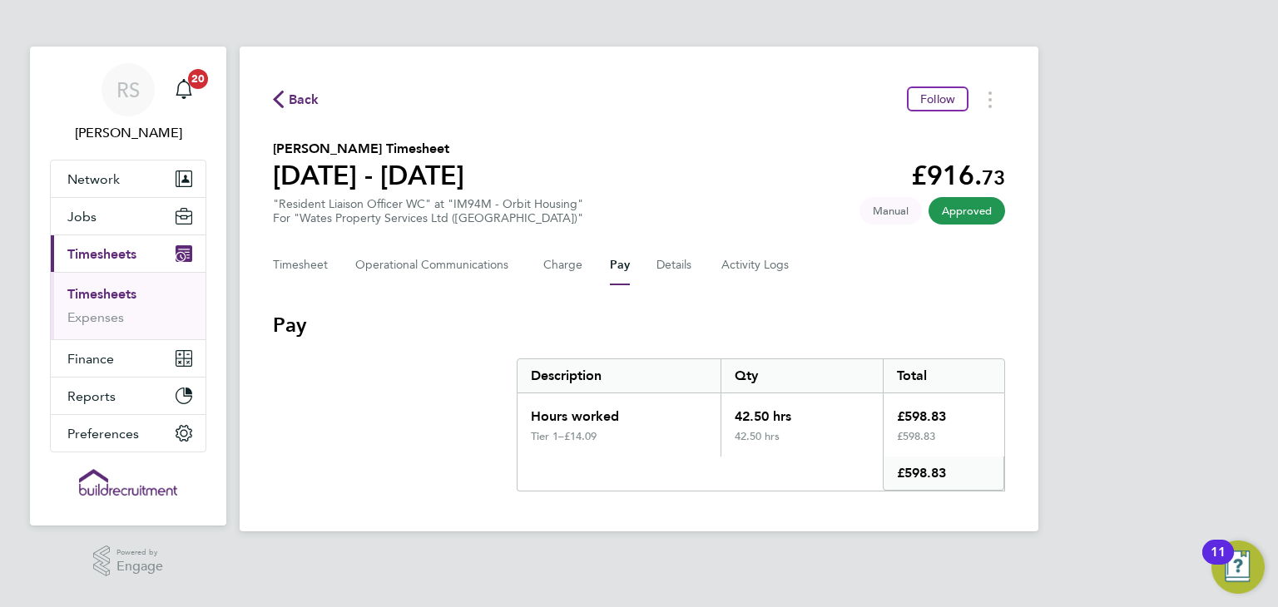
click at [779, 57] on div "Back Follow Janet Kennally's Timesheet 20 - 26 Sept 2025 £916. 73 "Resident Lia…" at bounding box center [639, 289] width 799 height 485
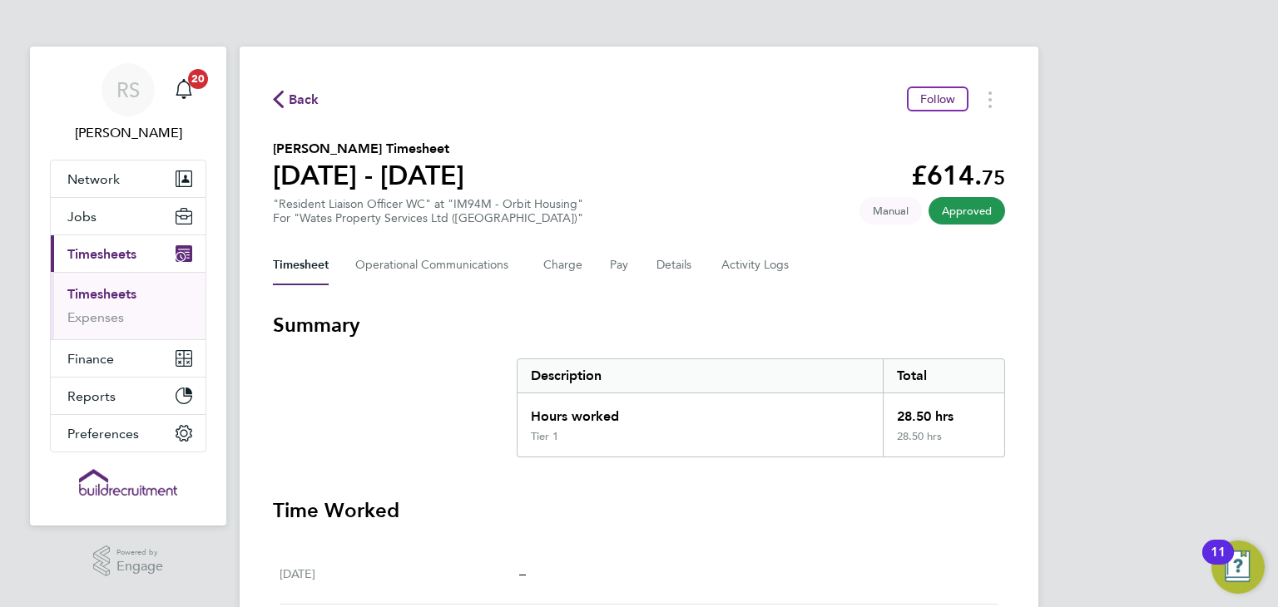
scroll to position [82, 0]
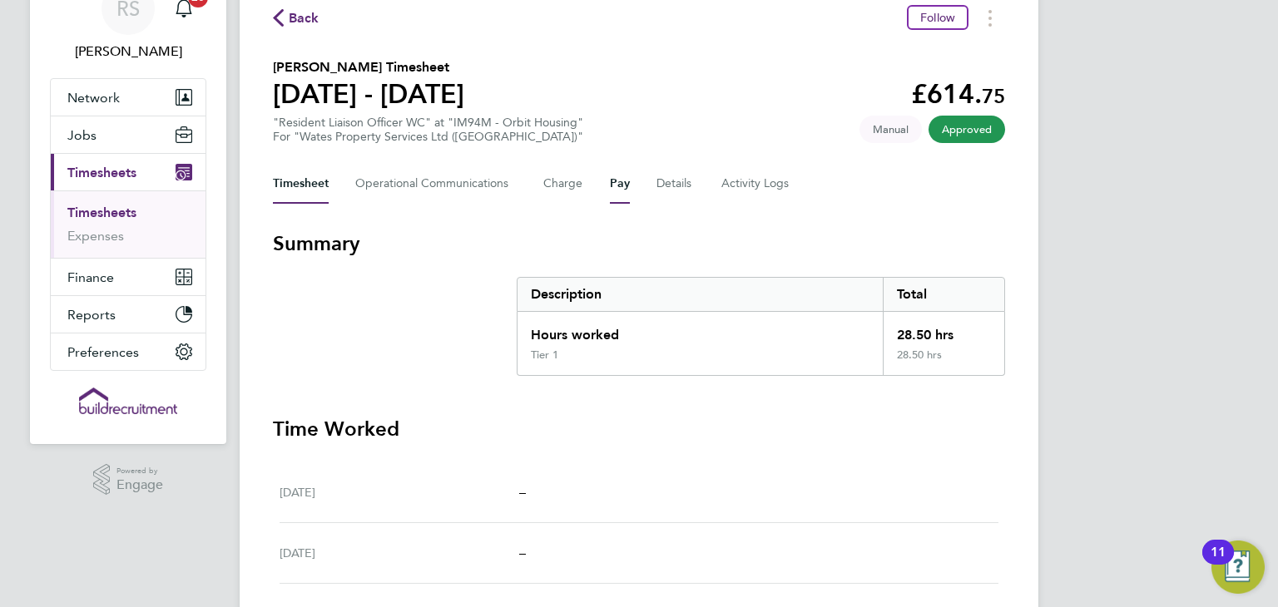
click at [622, 180] on button "Pay" at bounding box center [620, 184] width 20 height 40
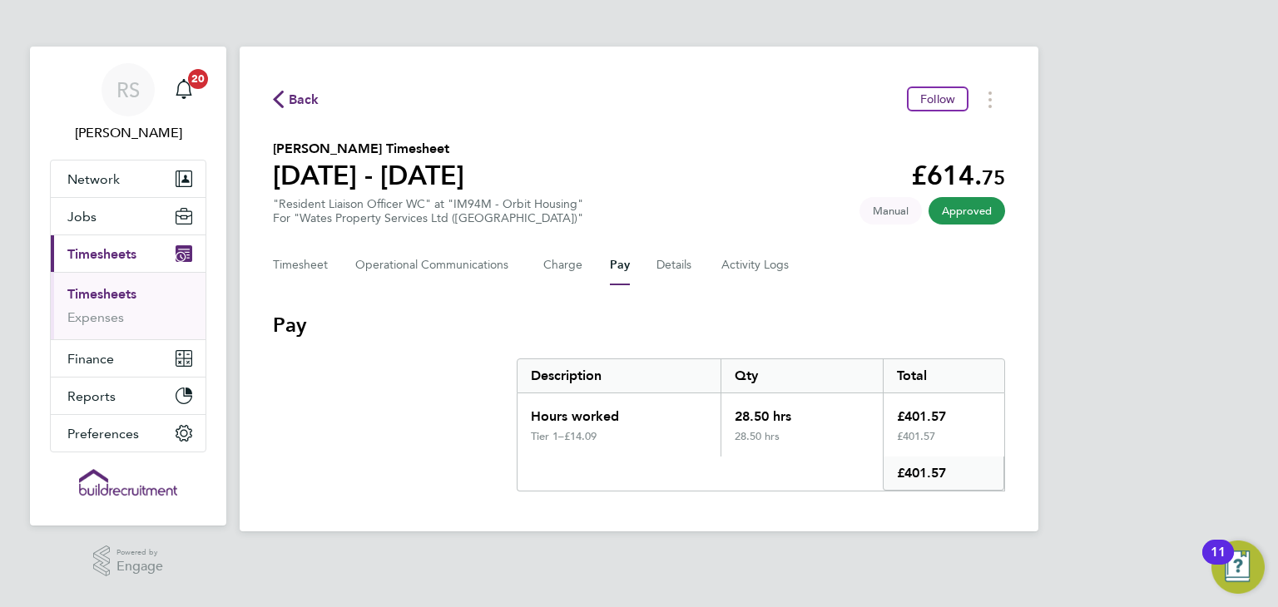
click at [305, 87] on div "Back Follow" at bounding box center [639, 100] width 732 height 26
click at [293, 97] on span "Back" at bounding box center [304, 100] width 31 height 20
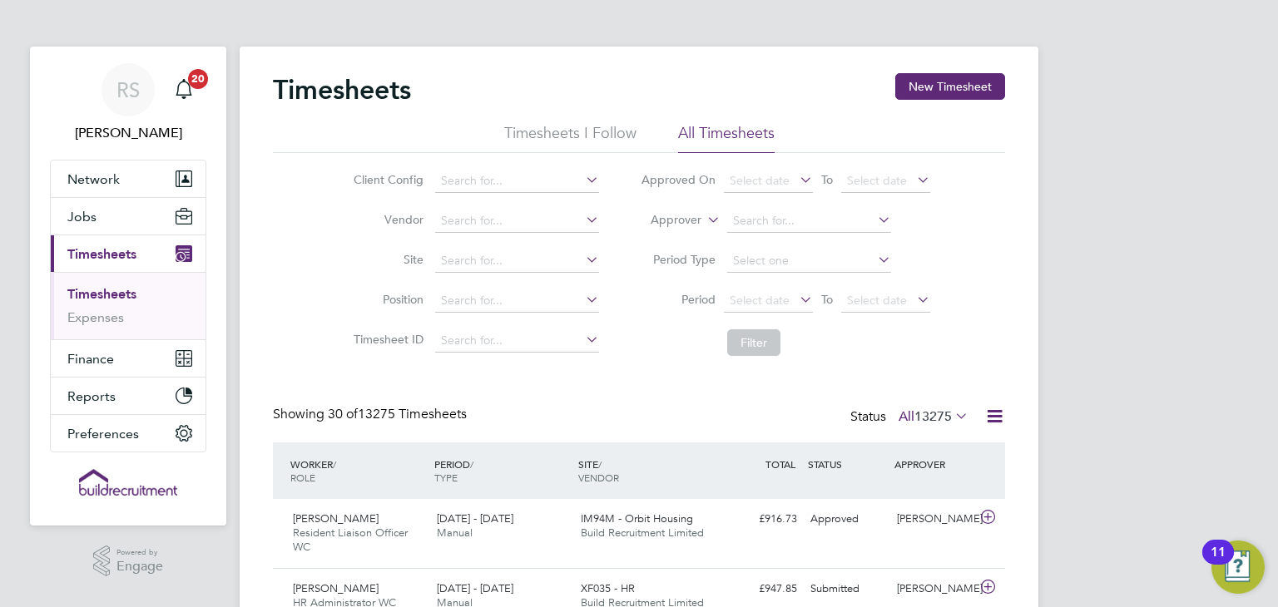
click at [124, 293] on link "Timesheets" at bounding box center [101, 294] width 69 height 16
click at [106, 315] on link "Expenses" at bounding box center [95, 318] width 57 height 16
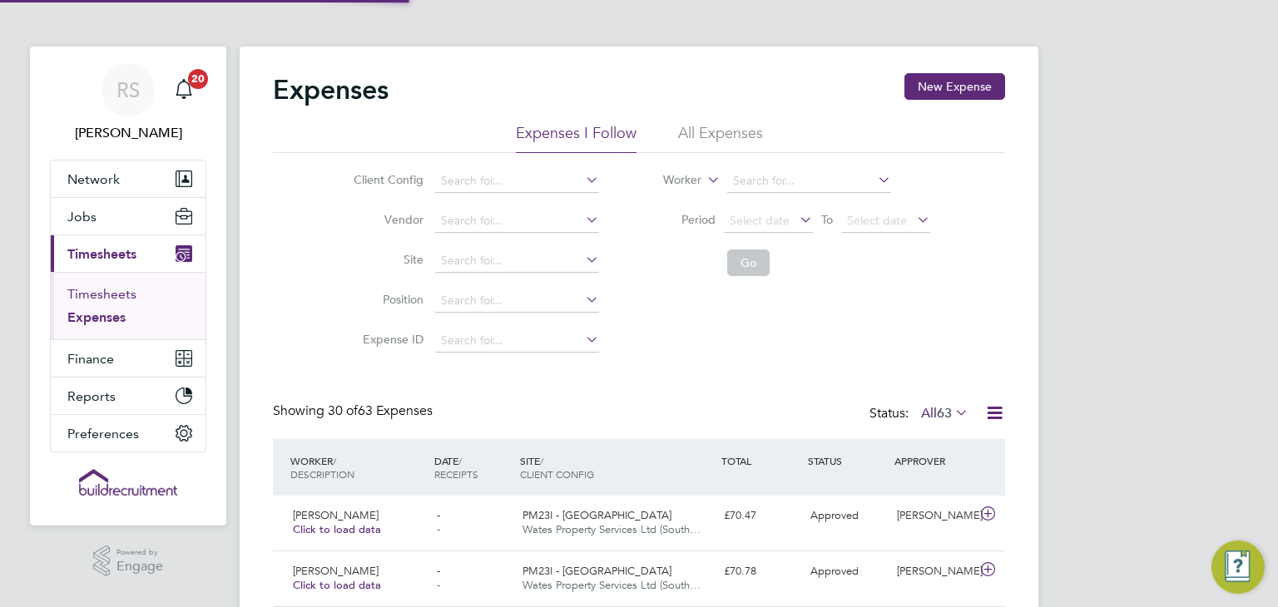
click at [102, 295] on link "Timesheets" at bounding box center [101, 294] width 69 height 16
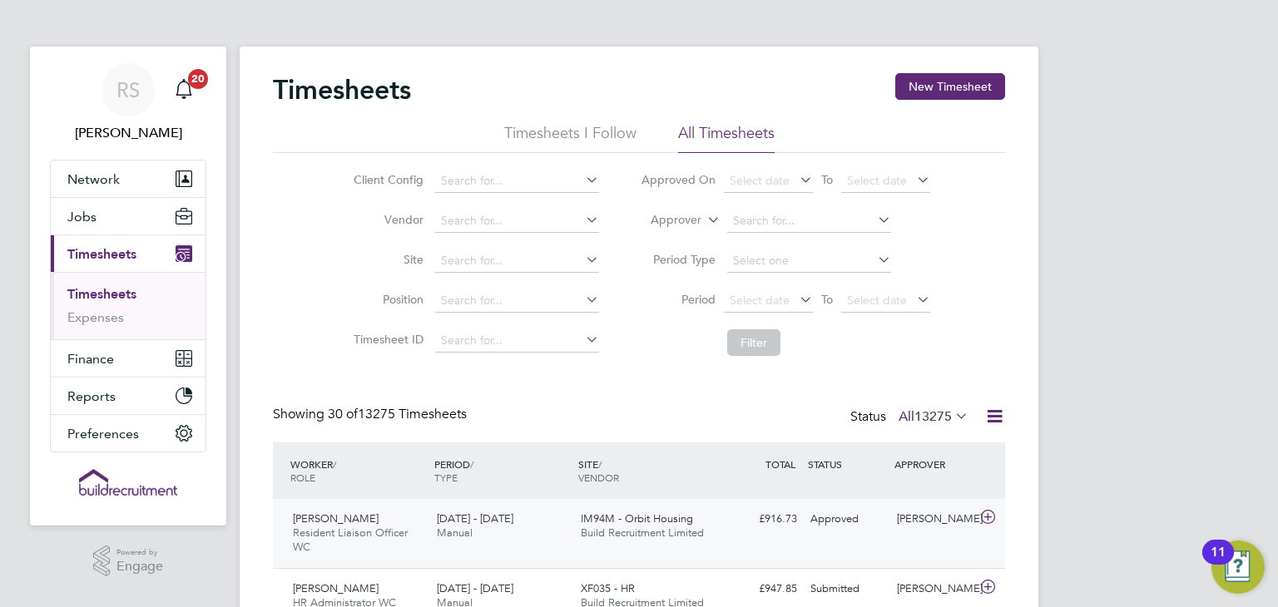
click at [634, 515] on span "IM94M - Orbit Housing" at bounding box center [637, 519] width 112 height 14
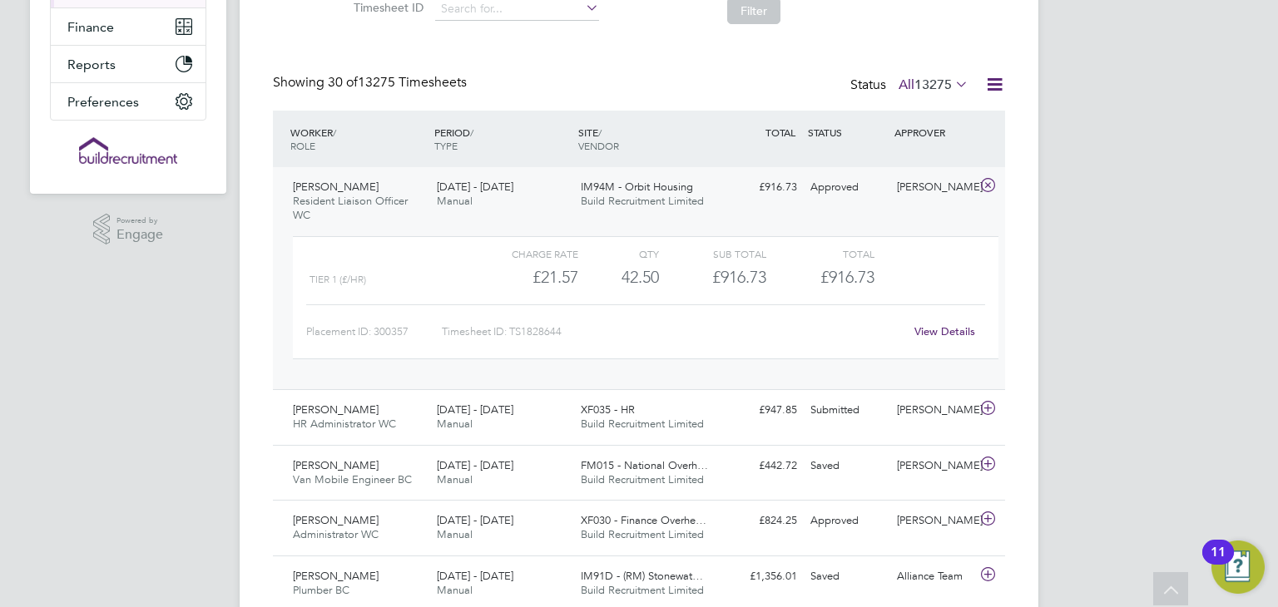
click at [952, 327] on link "View Details" at bounding box center [944, 331] width 61 height 14
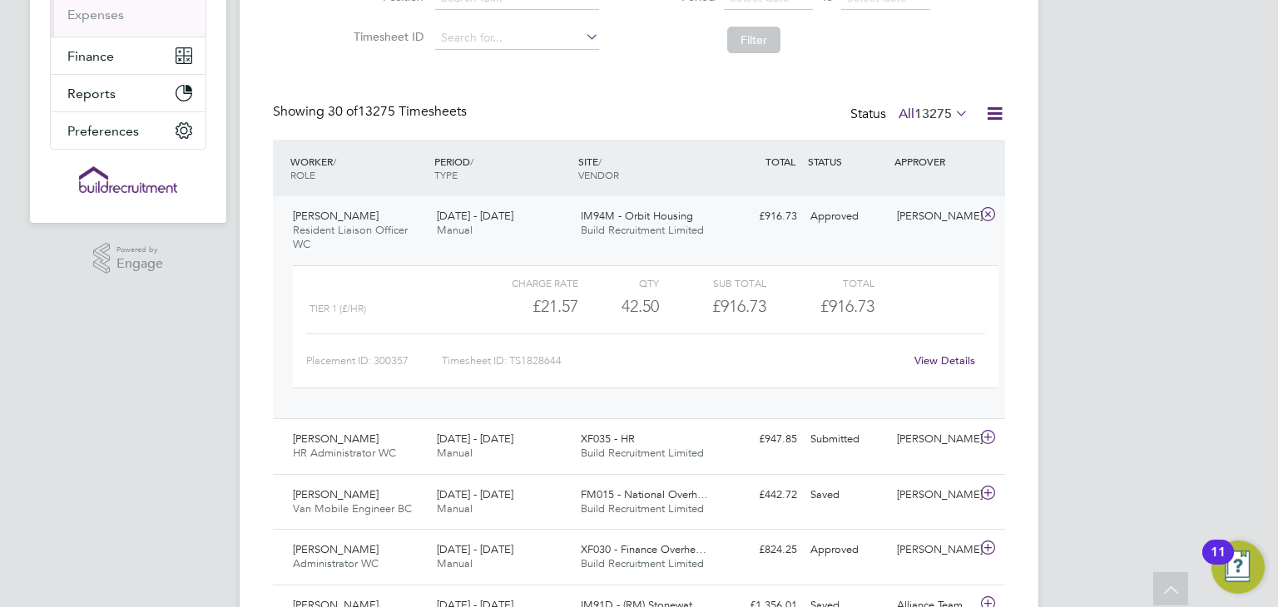
scroll to position [265, 0]
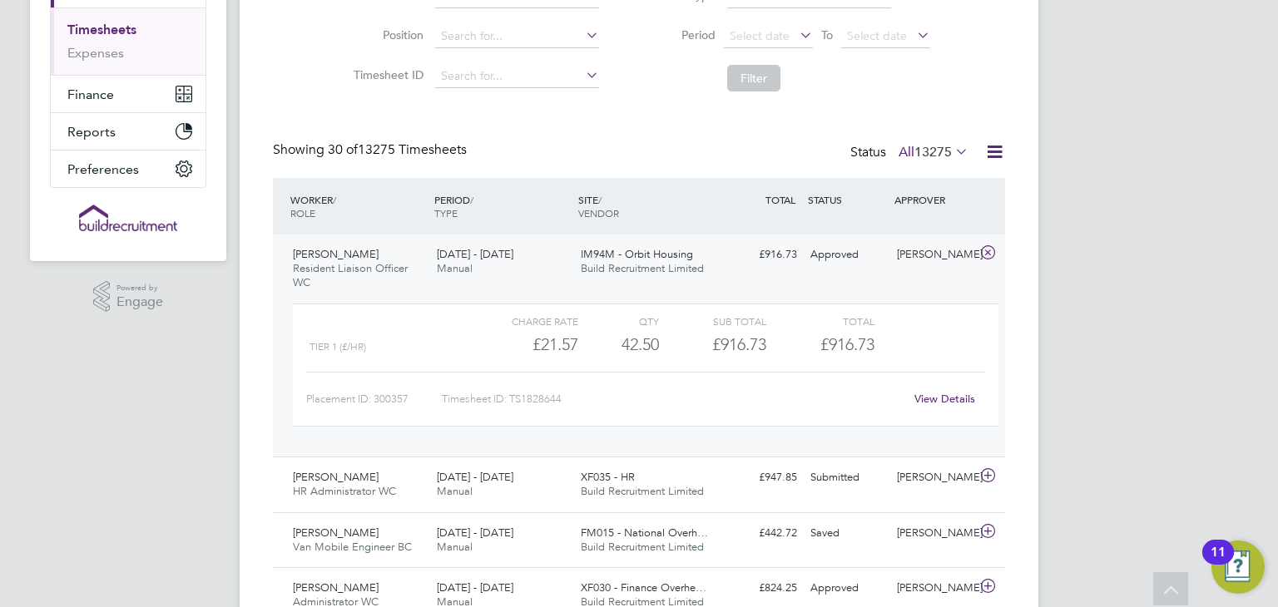
click at [934, 399] on link "View Details" at bounding box center [944, 399] width 61 height 14
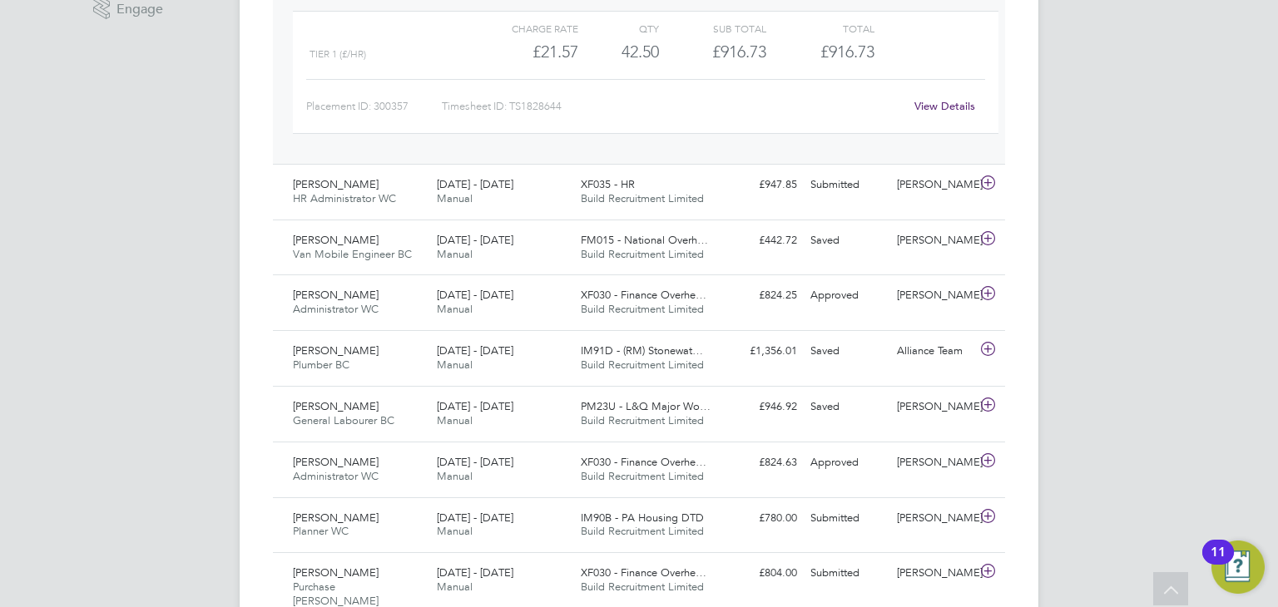
scroll to position [0, 0]
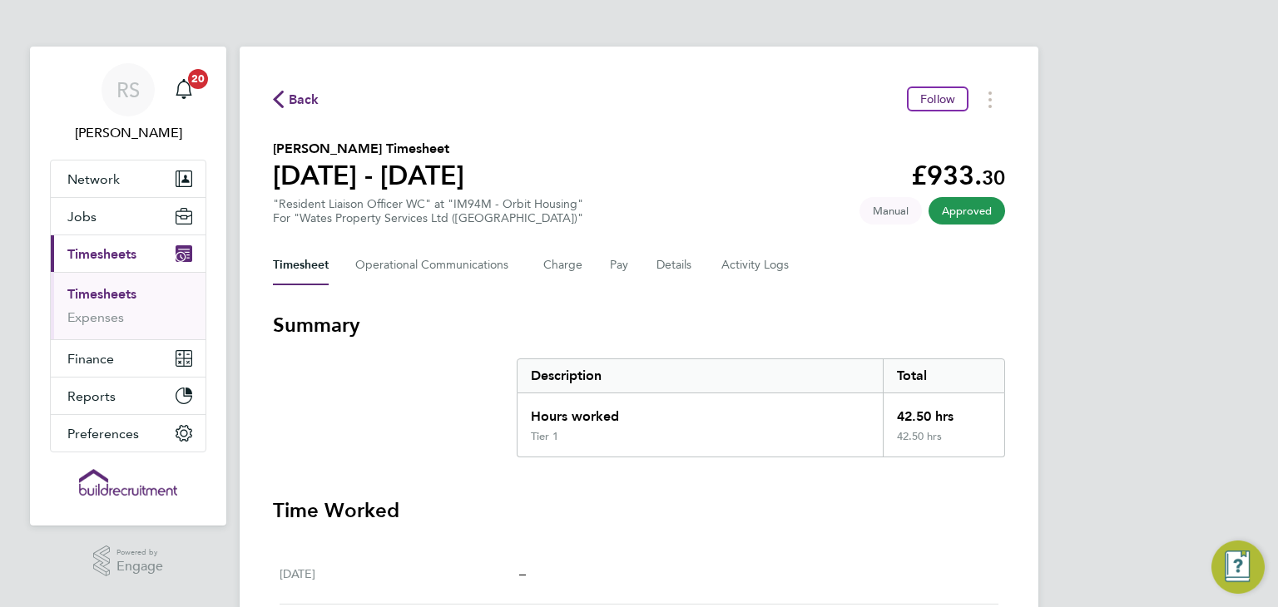
scroll to position [23, 0]
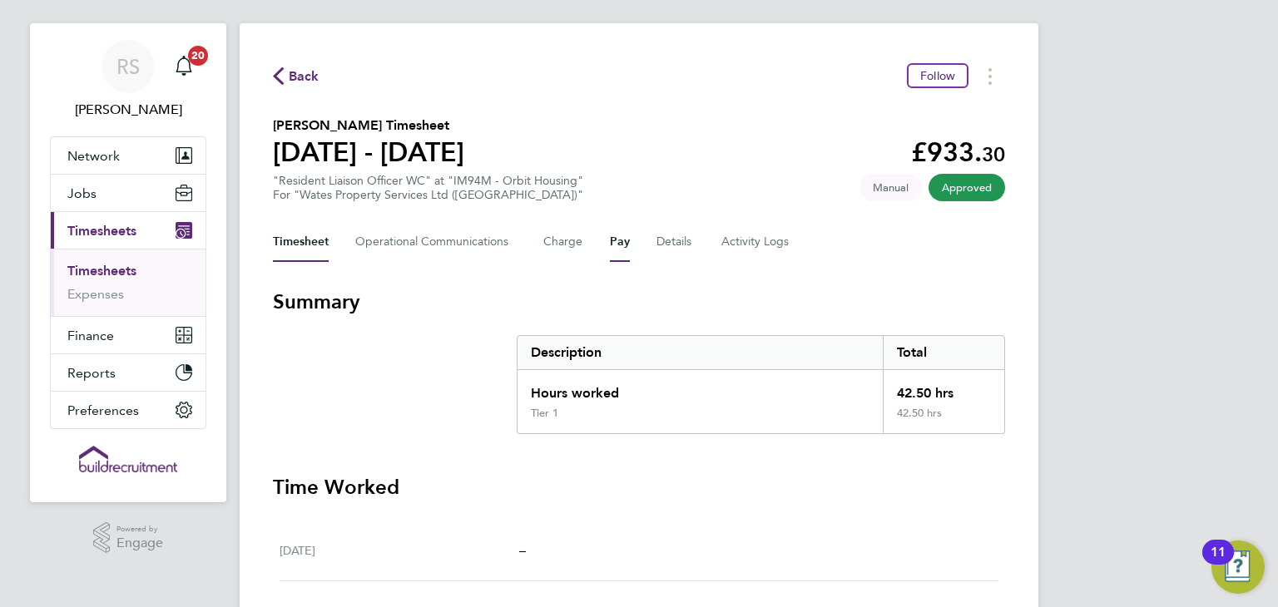
click at [613, 244] on button "Pay" at bounding box center [620, 242] width 20 height 40
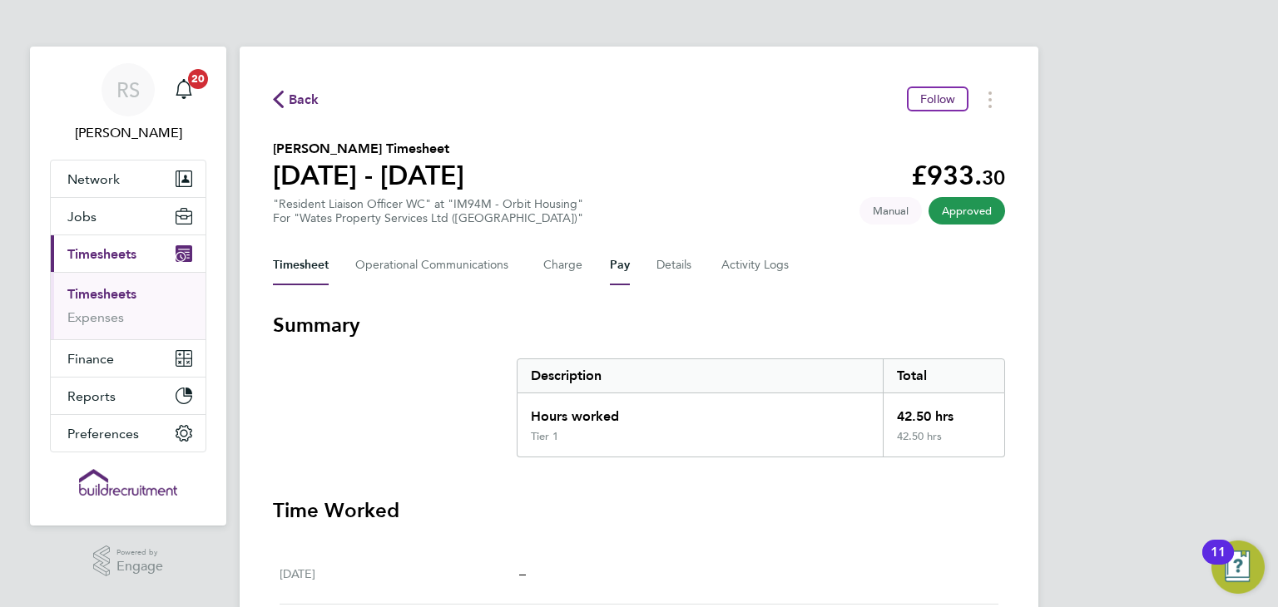
click at [618, 261] on button "Pay" at bounding box center [620, 265] width 20 height 40
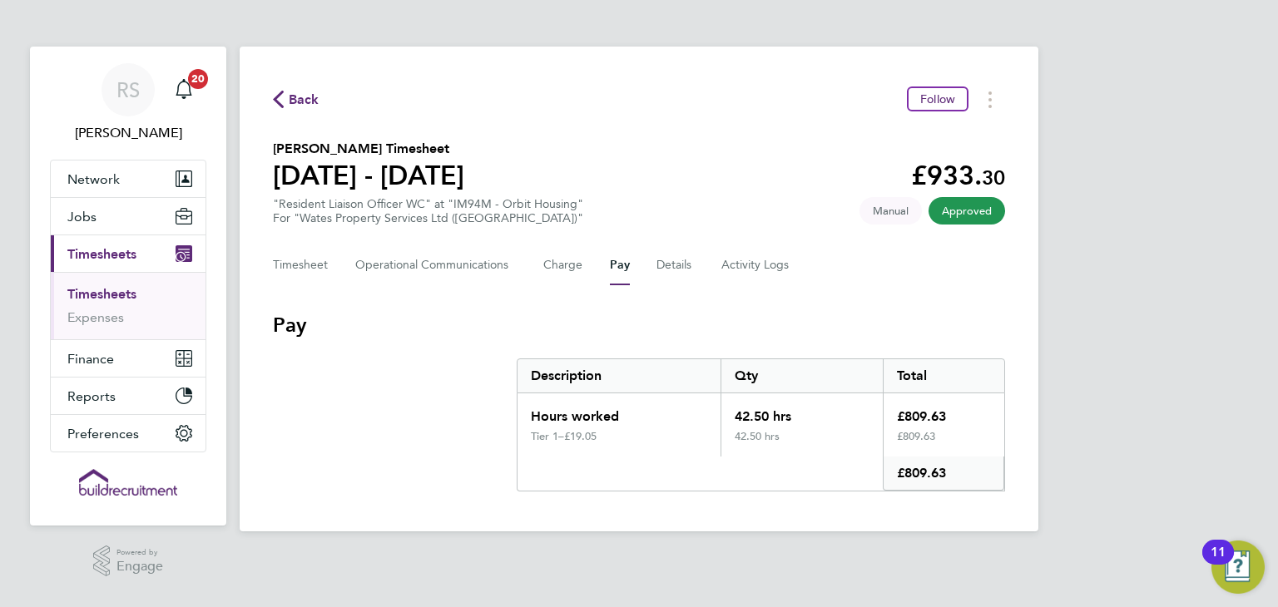
click at [273, 98] on icon "button" at bounding box center [278, 99] width 11 height 17
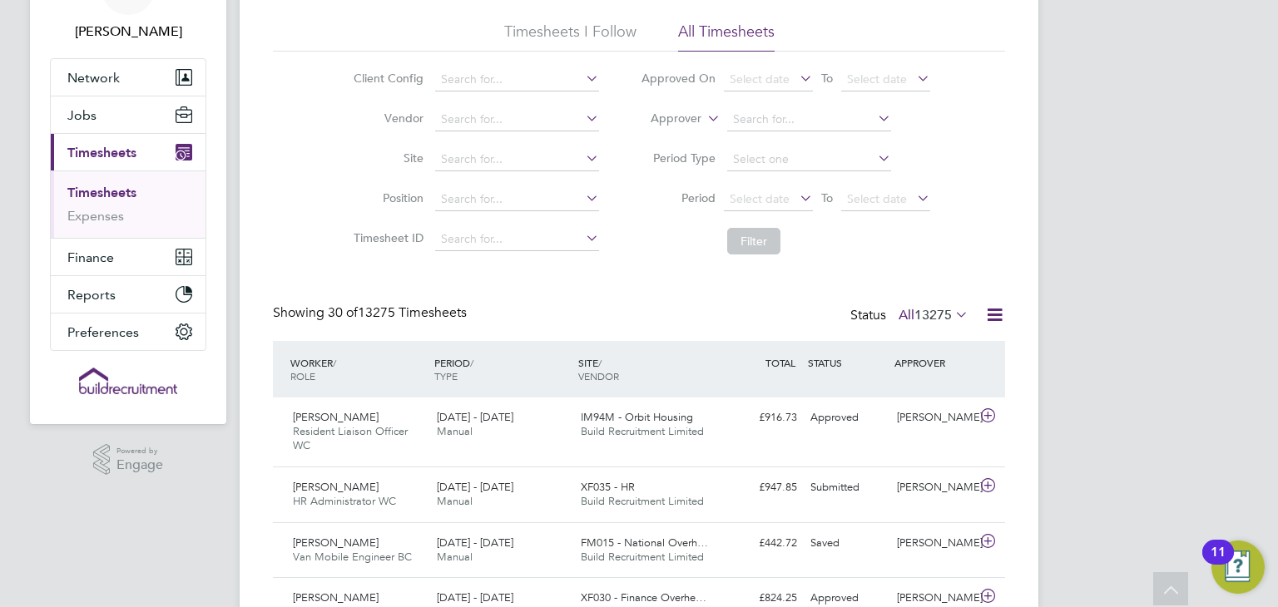
scroll to position [102, 0]
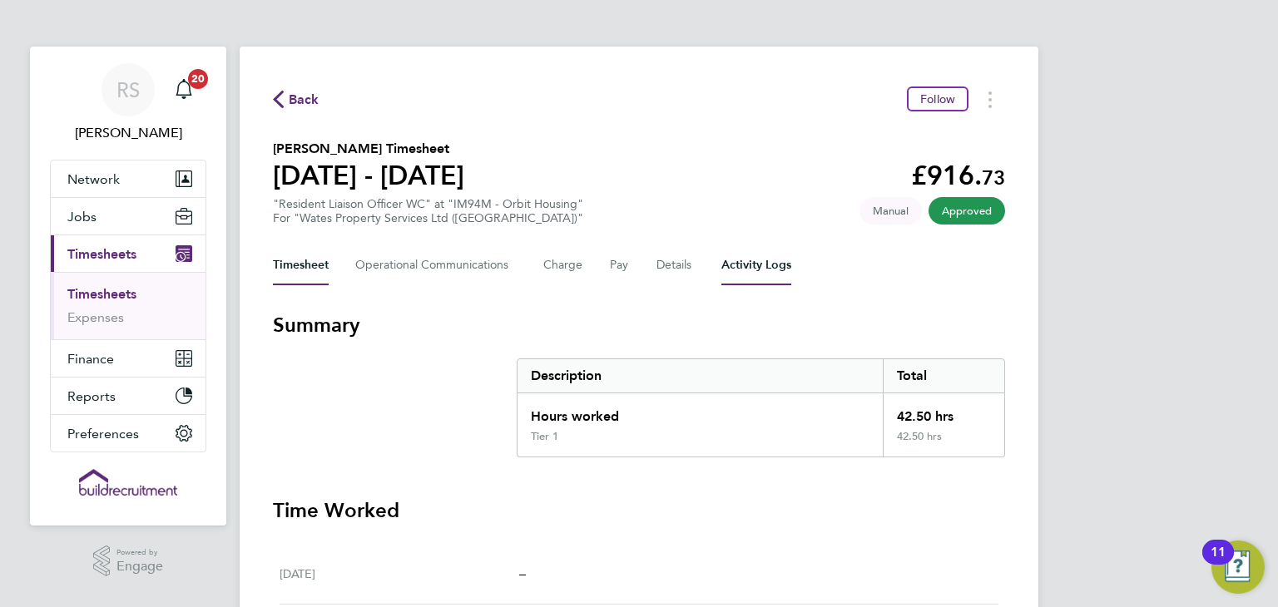
click at [772, 255] on Logs-tab "Activity Logs" at bounding box center [756, 265] width 70 height 40
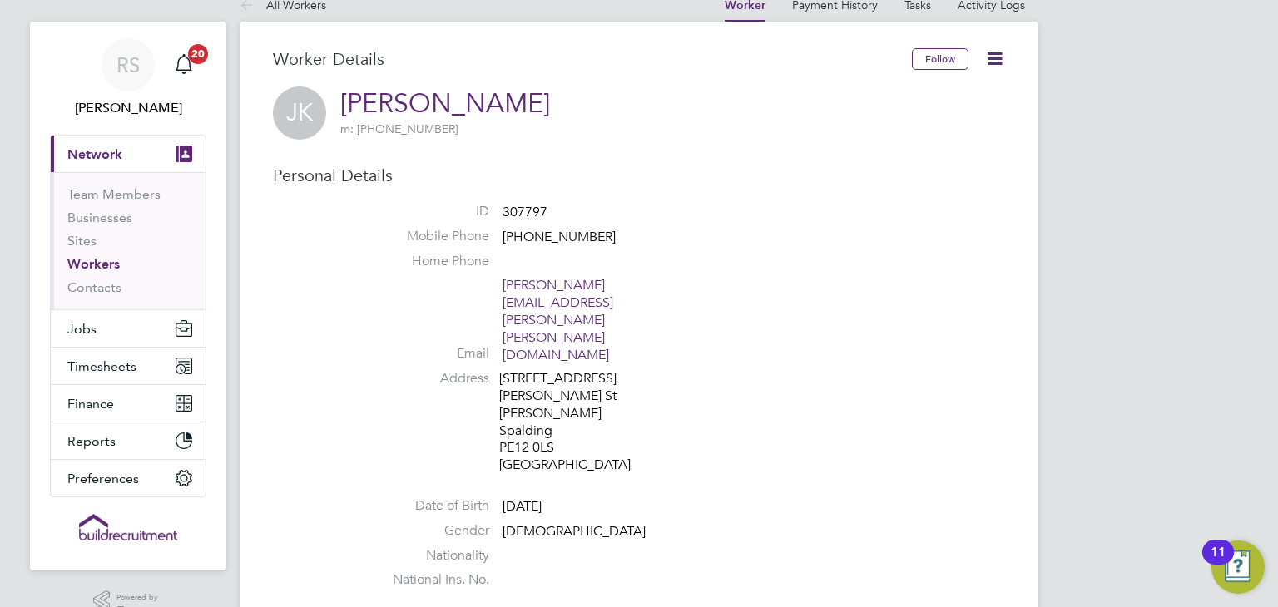
scroll to position [23, 0]
click at [510, 372] on div "[STREET_ADDRESS][PERSON_NAME][PERSON_NAME][PERSON_NAME]" at bounding box center [578, 424] width 158 height 104
drag, startPoint x: 316, startPoint y: 295, endPoint x: 279, endPoint y: 273, distance: 43.7
click at [279, 273] on div "Personal Details ID 307797 Mobile Phone [PHONE_NUMBER] [PHONE_NUMBER] Home Phon…" at bounding box center [639, 382] width 732 height 432
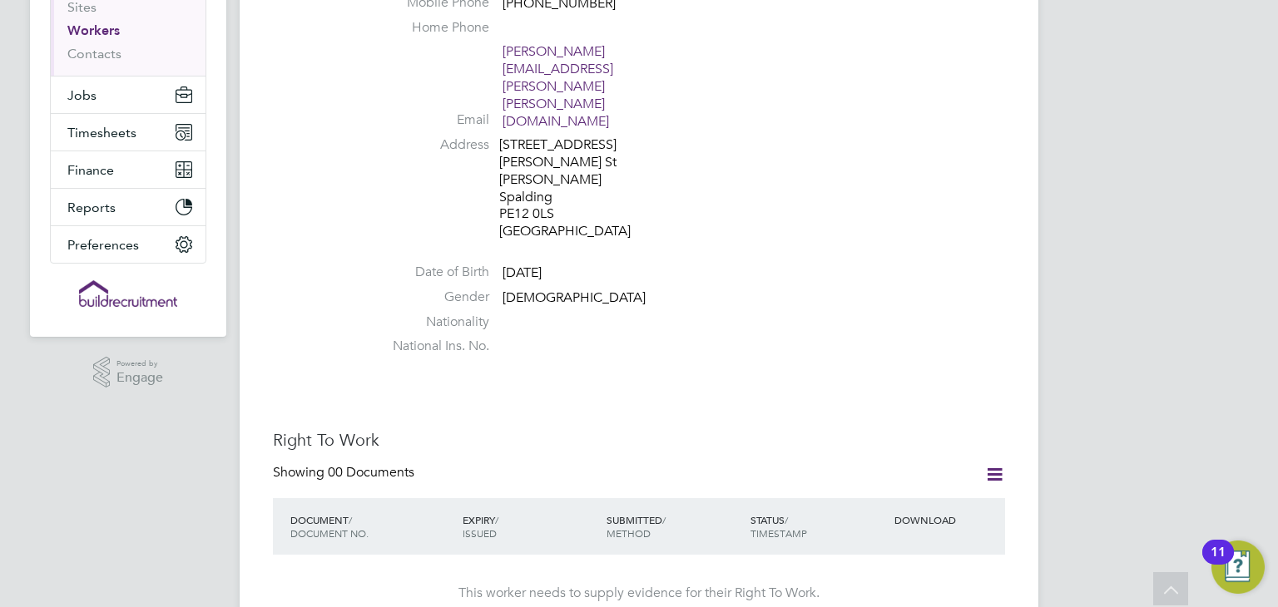
scroll to position [0, 0]
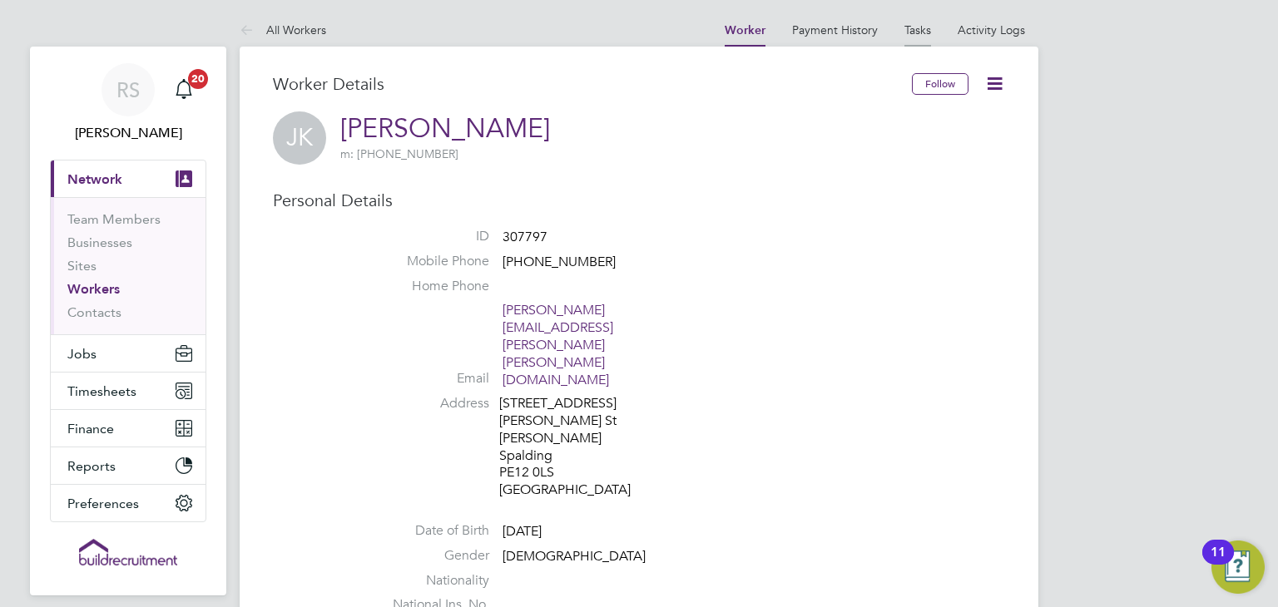
click at [912, 23] on link "Tasks" at bounding box center [917, 29] width 27 height 15
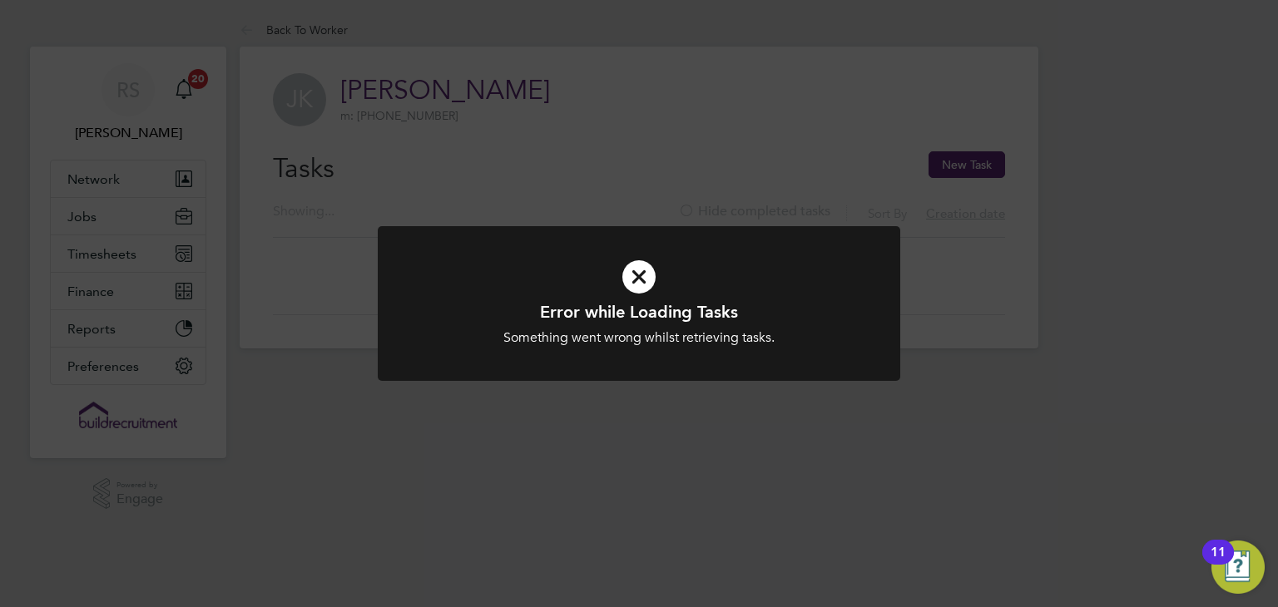
click at [829, 361] on div at bounding box center [639, 304] width 522 height 156
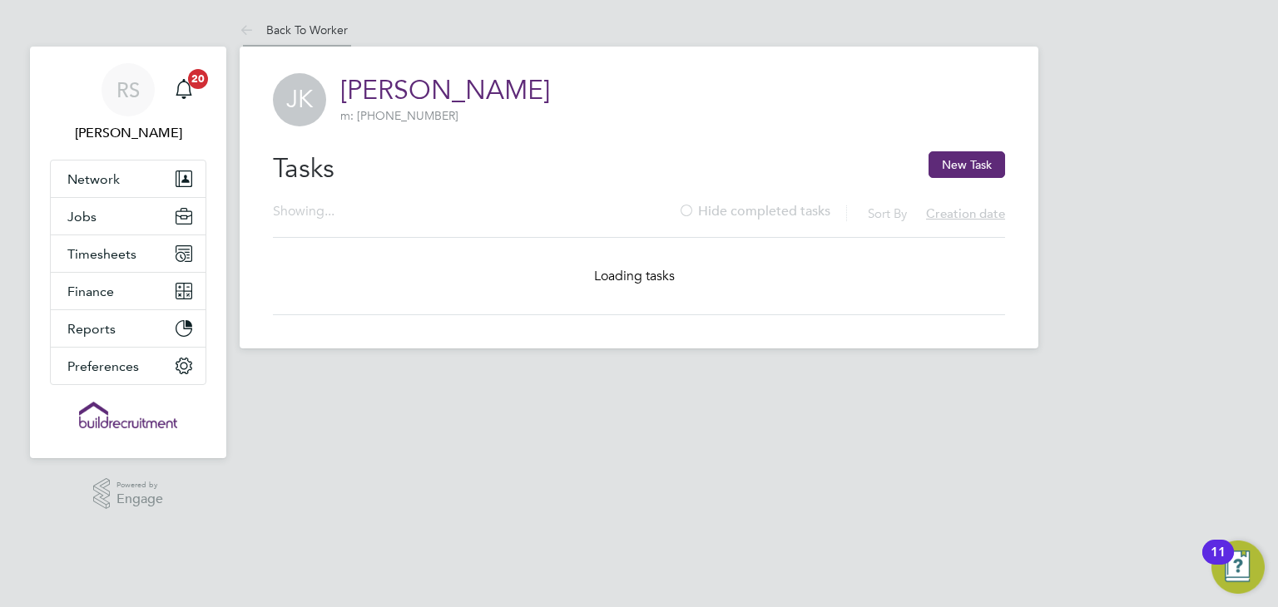
click at [319, 37] on li "Back To Worker" at bounding box center [294, 29] width 108 height 33
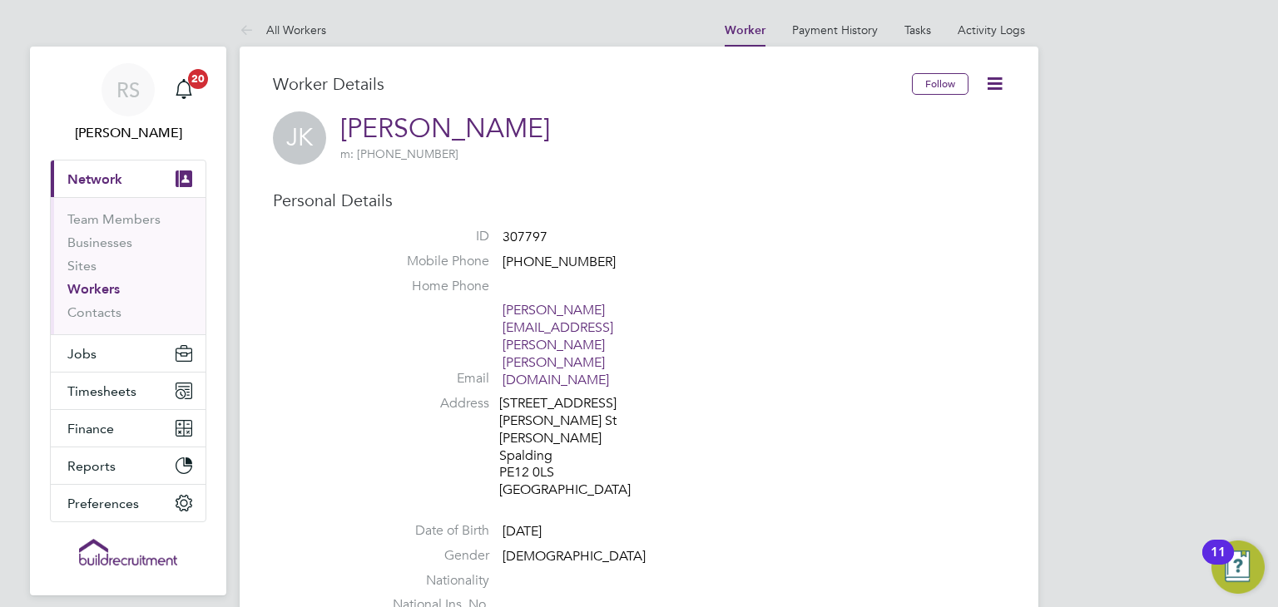
click at [795, 287] on li "Home Phone" at bounding box center [689, 290] width 632 height 25
click at [1001, 26] on link "Activity Logs" at bounding box center [991, 29] width 67 height 15
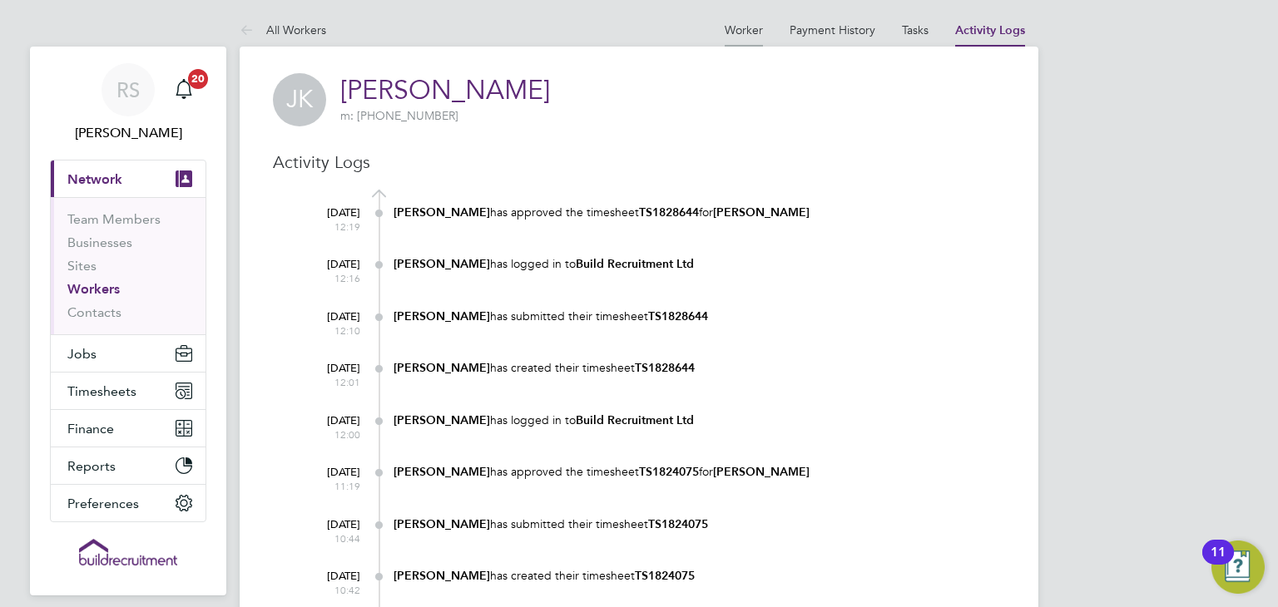
click at [745, 35] on link "Worker" at bounding box center [744, 29] width 38 height 15
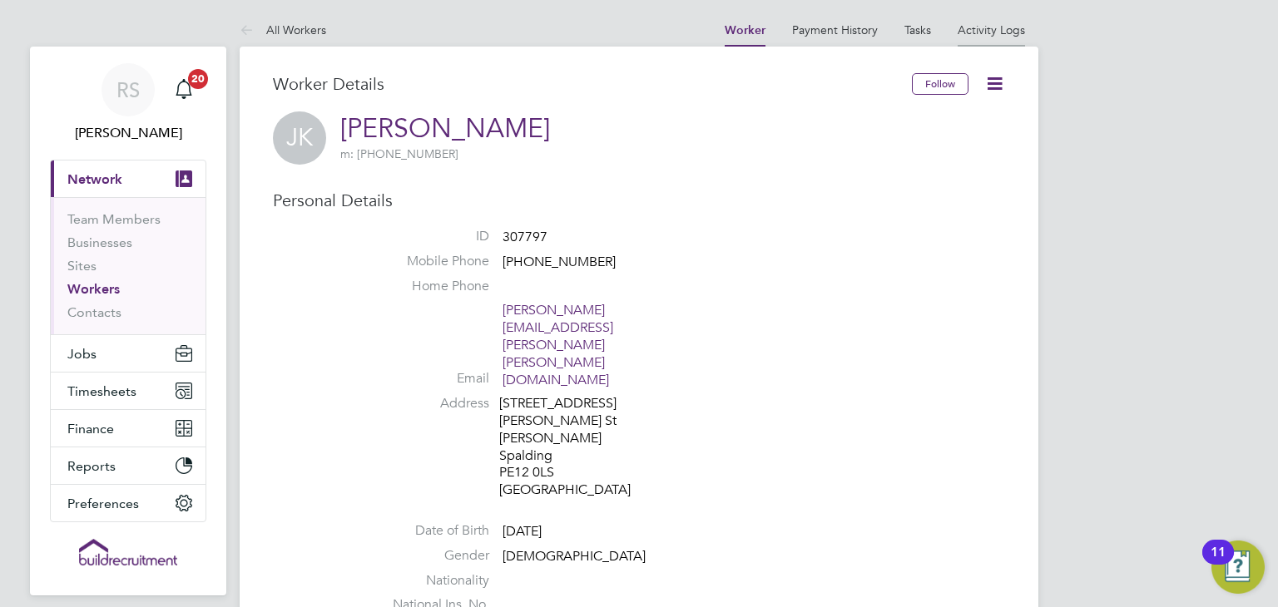
click at [988, 35] on link "Activity Logs" at bounding box center [991, 29] width 67 height 15
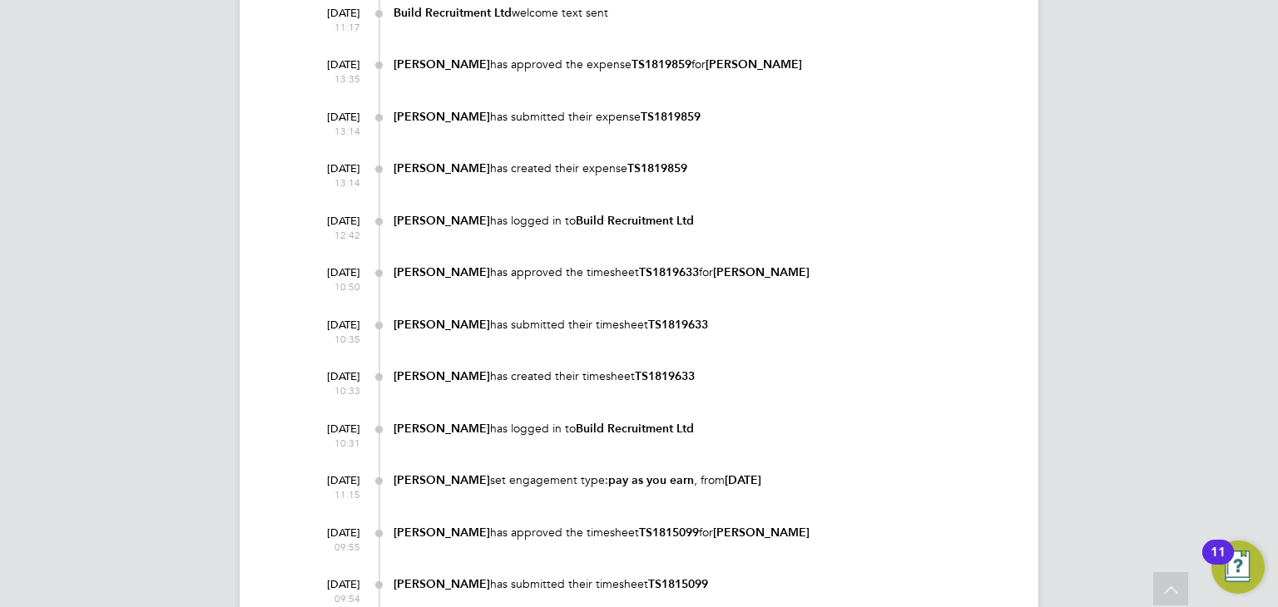
scroll to position [825, 0]
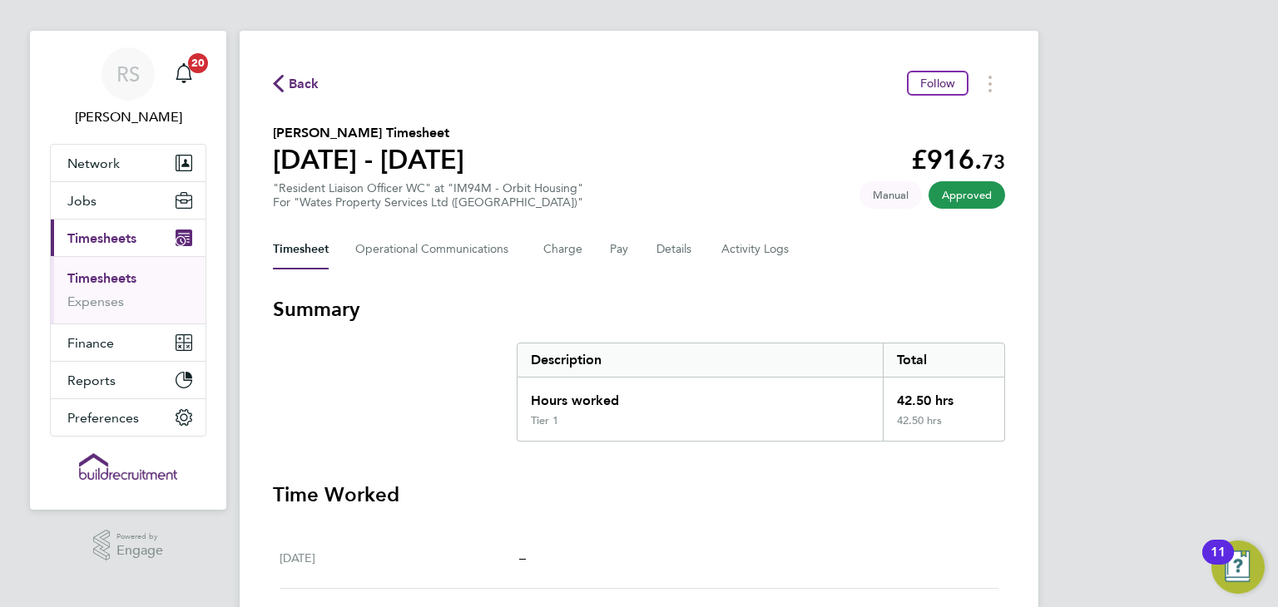
scroll to position [17, 0]
click at [629, 241] on div "Timesheet Operational Communications Charge Pay Details Activity Logs" at bounding box center [639, 249] width 732 height 40
click at [619, 243] on button "Pay" at bounding box center [620, 249] width 20 height 40
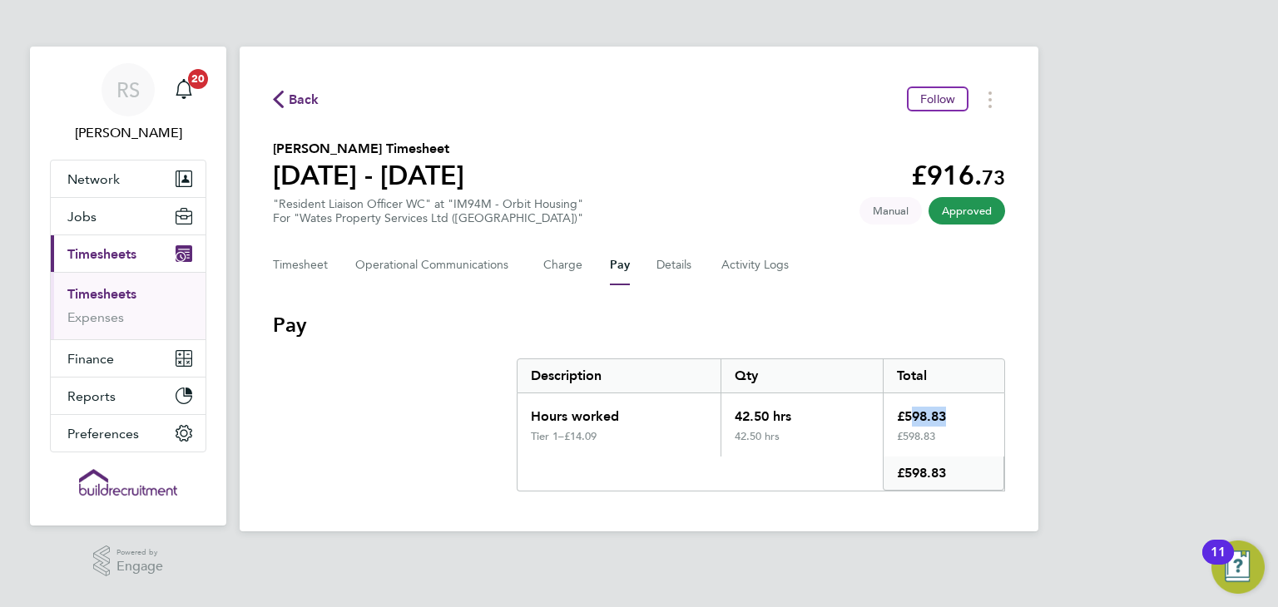
drag, startPoint x: 903, startPoint y: 415, endPoint x: 942, endPoint y: 415, distance: 39.1
click at [942, 415] on div "£598.83" at bounding box center [943, 412] width 121 height 37
click at [975, 417] on div "£598.83" at bounding box center [943, 412] width 121 height 37
click at [1151, 252] on div "RS Ryan Smart Notifications 20 Applications: Network Team Members Businesses Si…" at bounding box center [639, 279] width 1278 height 558
click at [537, 260] on div "Timesheet Operational Communications Charge Pay Details Activity Logs" at bounding box center [639, 265] width 732 height 40
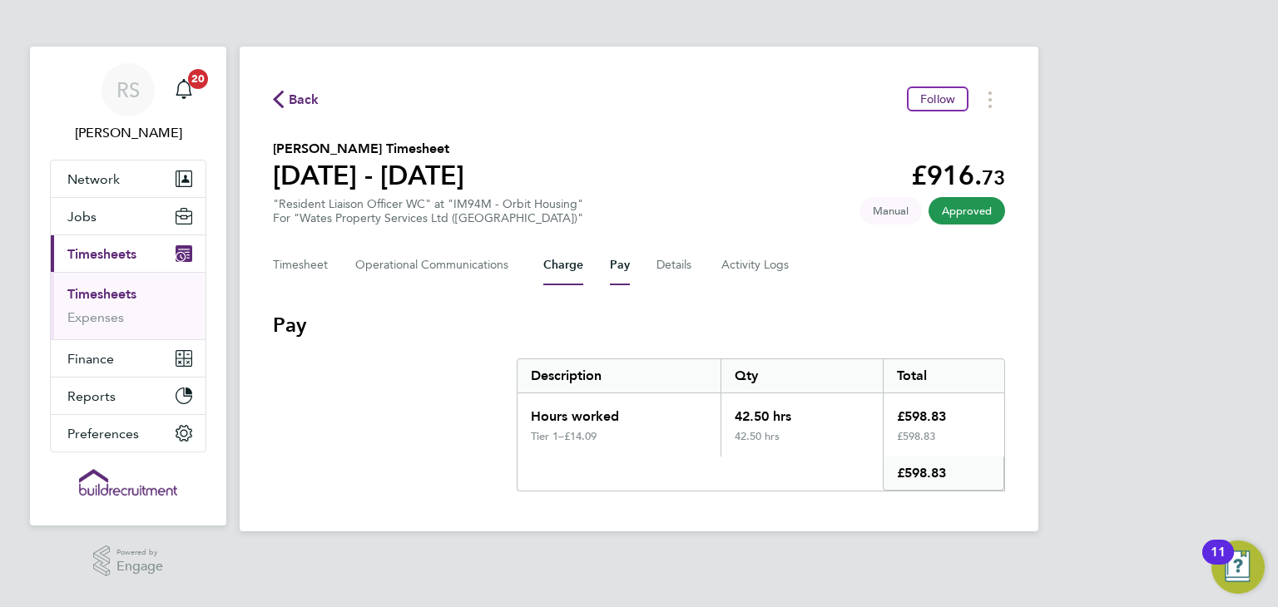
click at [556, 265] on button "Charge" at bounding box center [563, 265] width 40 height 40
click at [610, 256] on button "Pay" at bounding box center [620, 265] width 20 height 40
click at [653, 31] on ng-component "Back Follow Janet Kennally's Timesheet 20 - 26 Sept 2025 £916. 73 "Resident Lia…" at bounding box center [639, 266] width 799 height 532
click at [105, 320] on link "Expenses" at bounding box center [95, 318] width 57 height 16
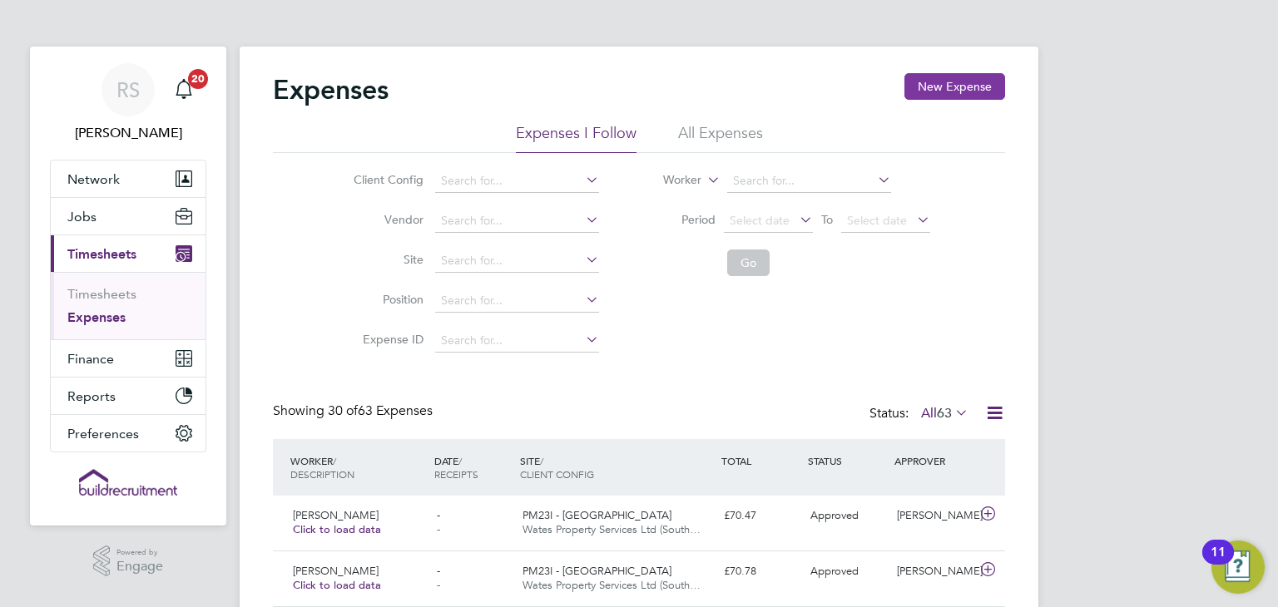
click at [990, 93] on button "New Expense" at bounding box center [954, 86] width 101 height 27
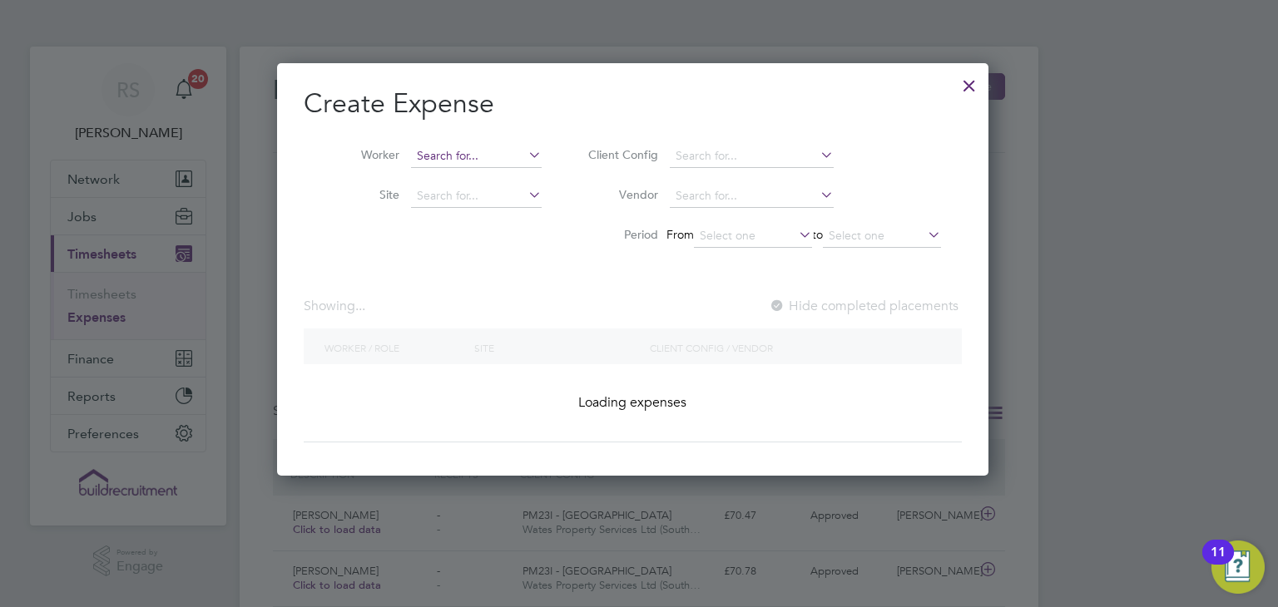
click at [754, 235] on input at bounding box center [753, 236] width 118 height 23
click at [493, 159] on input at bounding box center [476, 156] width 131 height 23
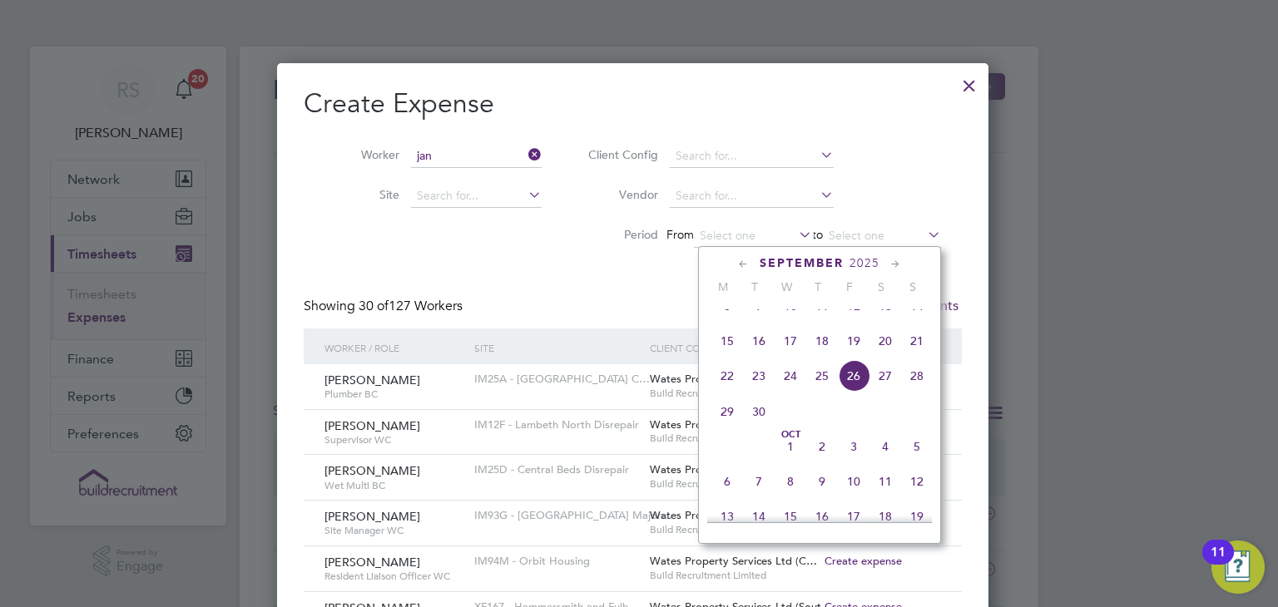
click at [493, 307] on li "Jan et Kennally" at bounding box center [482, 314] width 143 height 22
type input "[PERSON_NAME]"
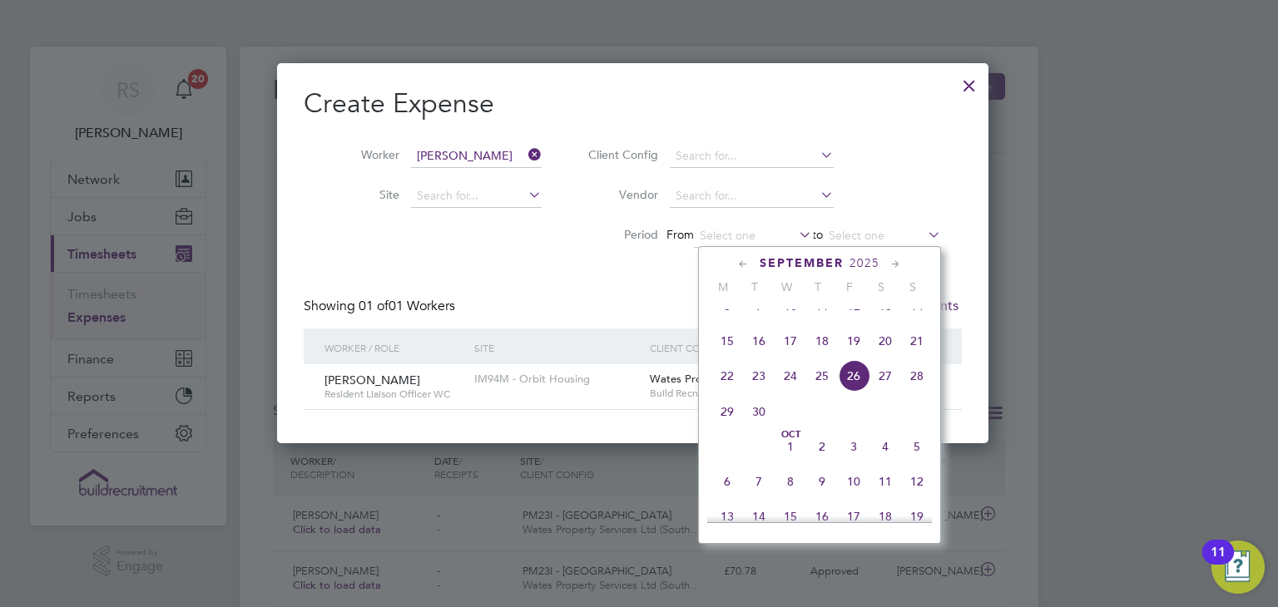
click at [558, 301] on div "Showing 01 of 01 Workers Hide completed placements" at bounding box center [633, 313] width 658 height 31
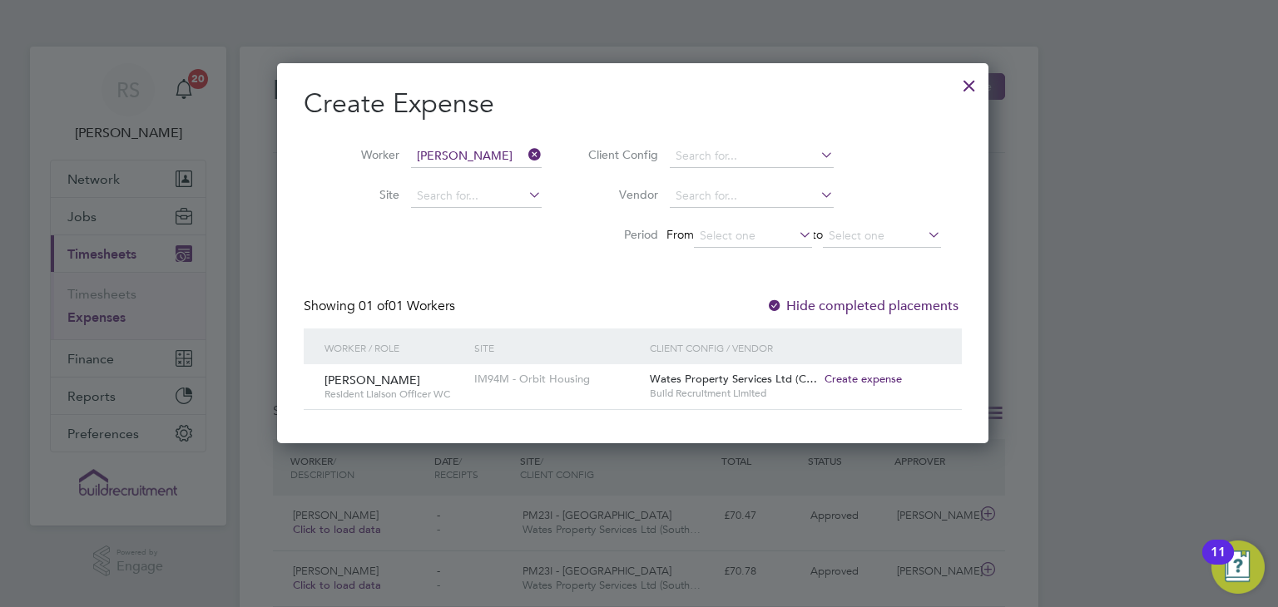
click at [869, 381] on span "Create expense" at bounding box center [863, 379] width 77 height 14
type input "[PERSON_NAME]"
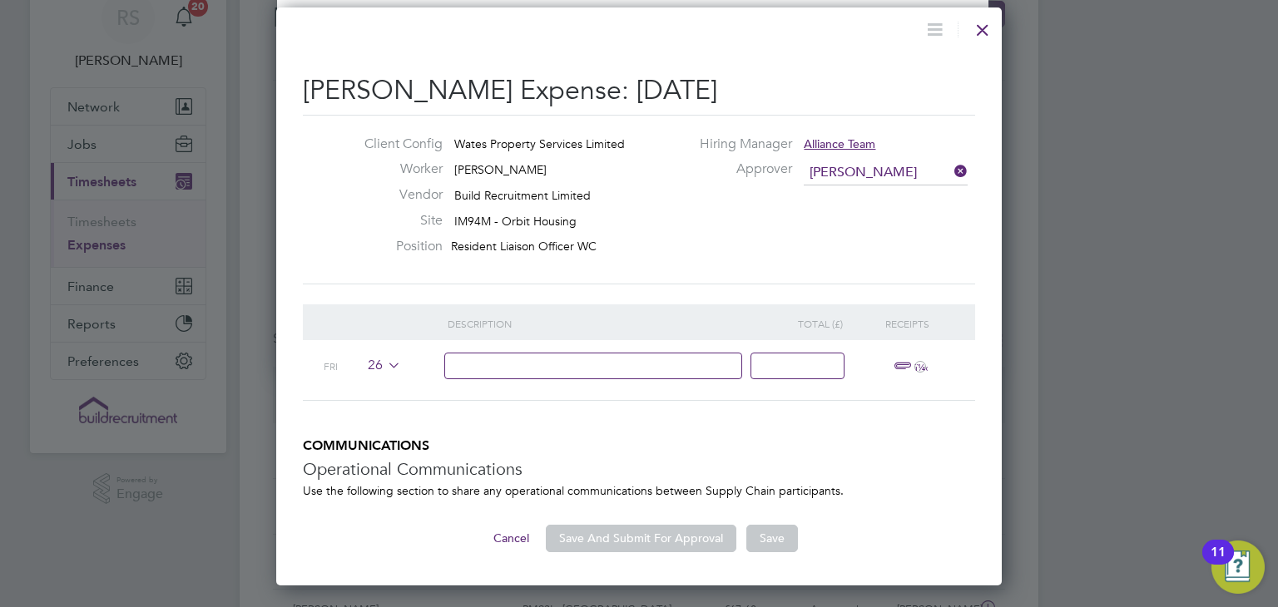
click at [655, 374] on input at bounding box center [593, 366] width 299 height 27
click at [384, 366] on icon at bounding box center [384, 365] width 0 height 13
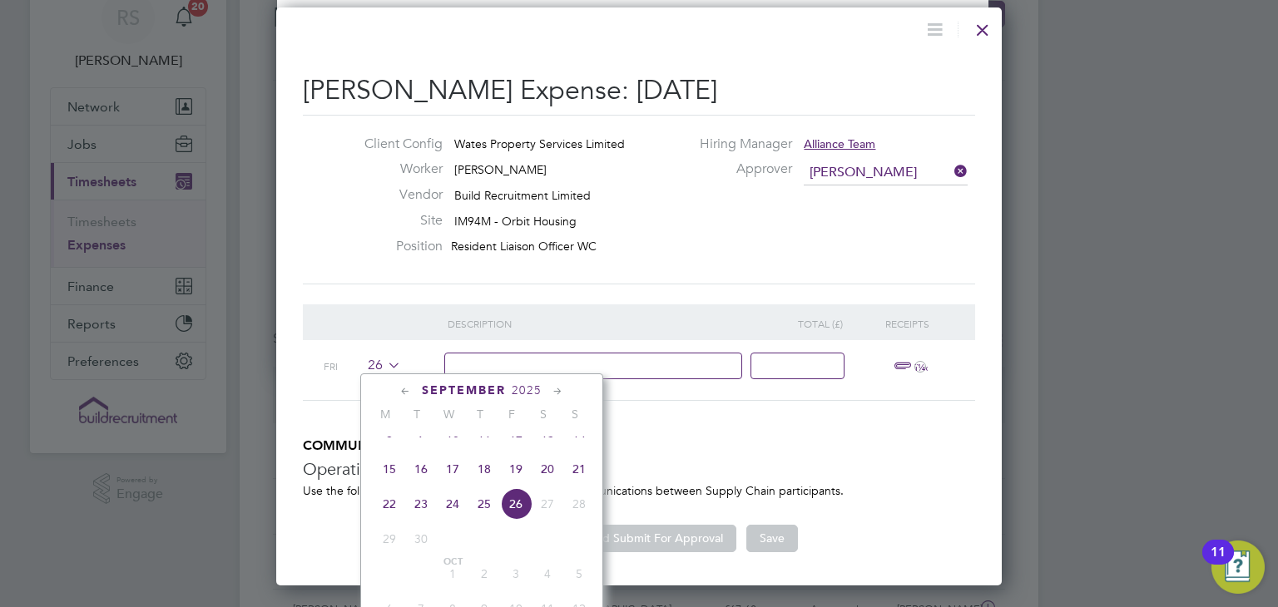
click at [638, 269] on div "Client Config Wates Property Services Limited Worker Janet Kennally Vendor Buil…" at bounding box center [639, 200] width 672 height 170
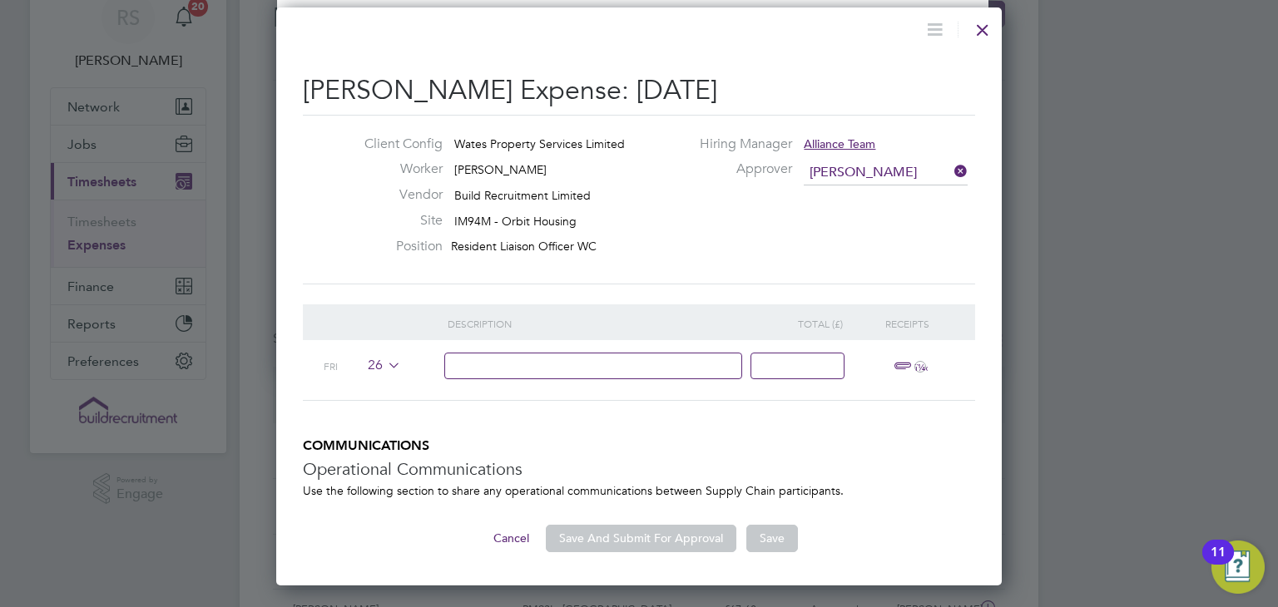
click at [384, 361] on icon at bounding box center [384, 365] width 0 height 13
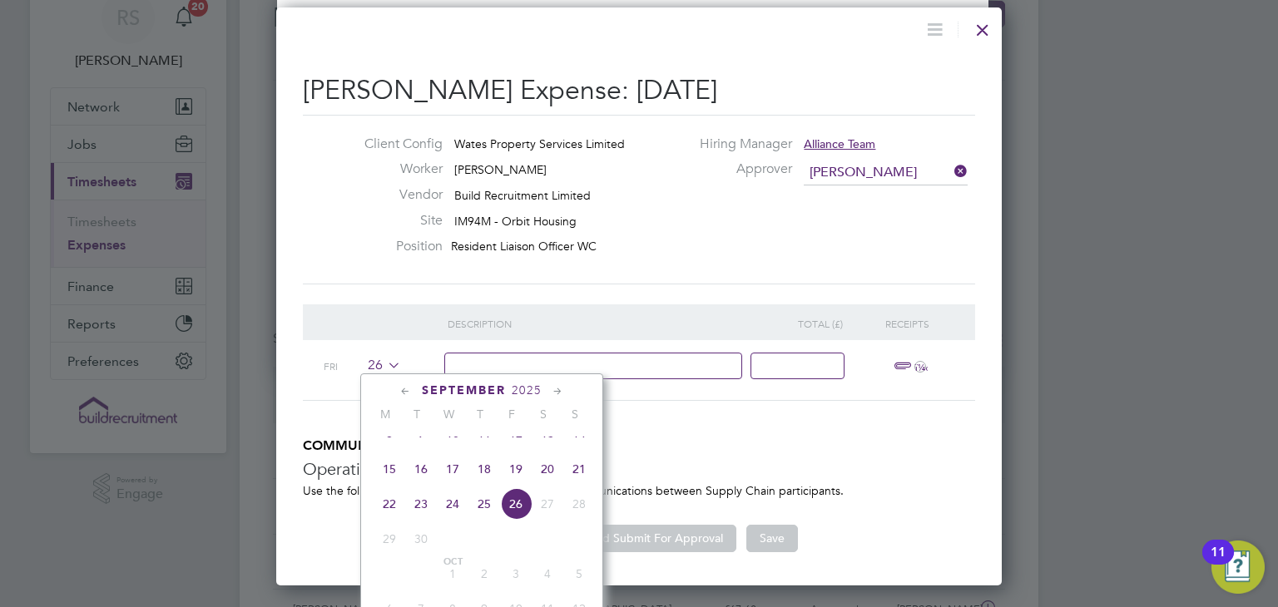
click at [393, 485] on span "15" at bounding box center [390, 469] width 32 height 32
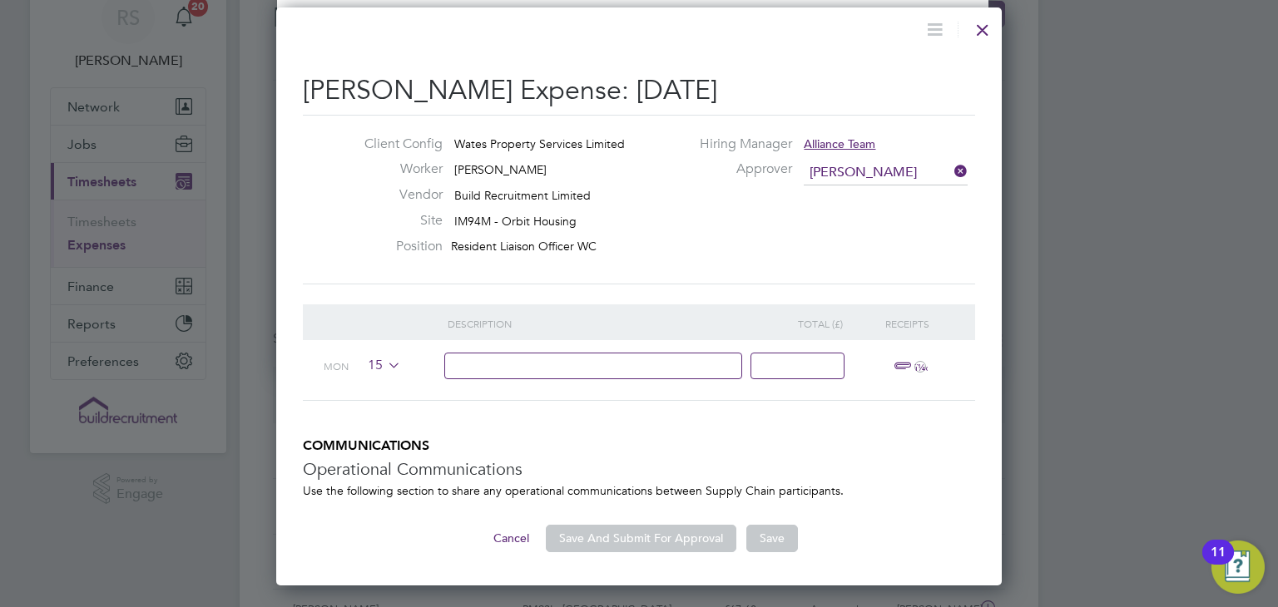
click at [384, 369] on icon at bounding box center [384, 365] width 0 height 13
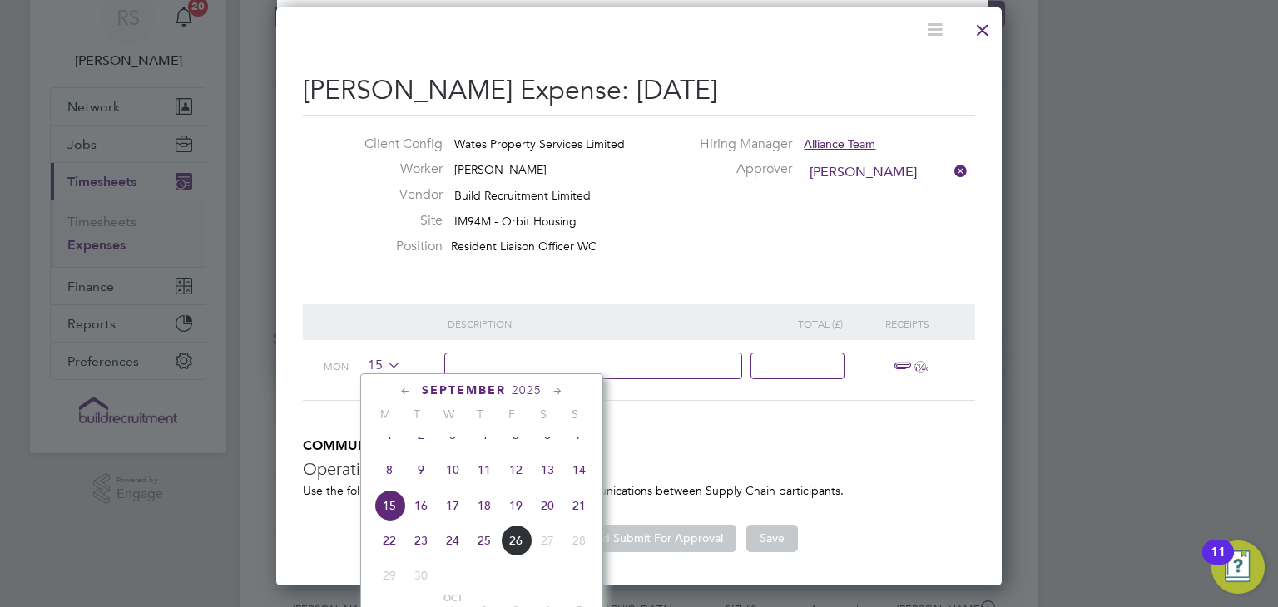
click at [391, 543] on span "22" at bounding box center [390, 541] width 32 height 32
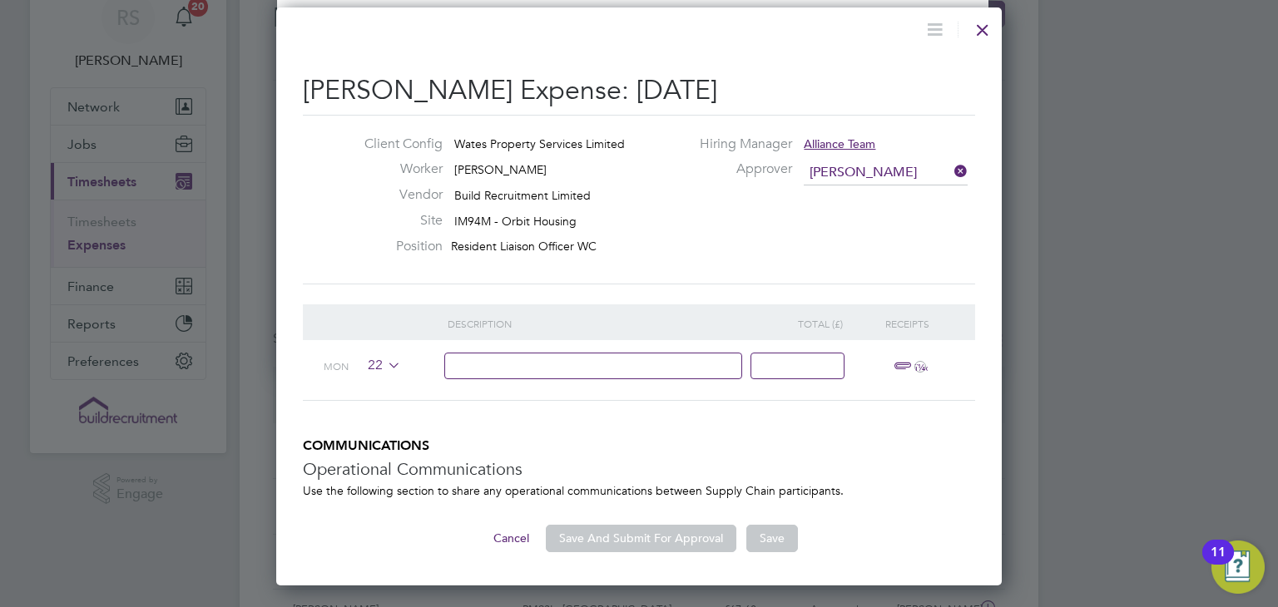
click at [366, 316] on div at bounding box center [383, 313] width 128 height 17
click at [527, 364] on input at bounding box center [593, 366] width 299 height 27
click at [364, 364] on span "22" at bounding box center [381, 366] width 39 height 18
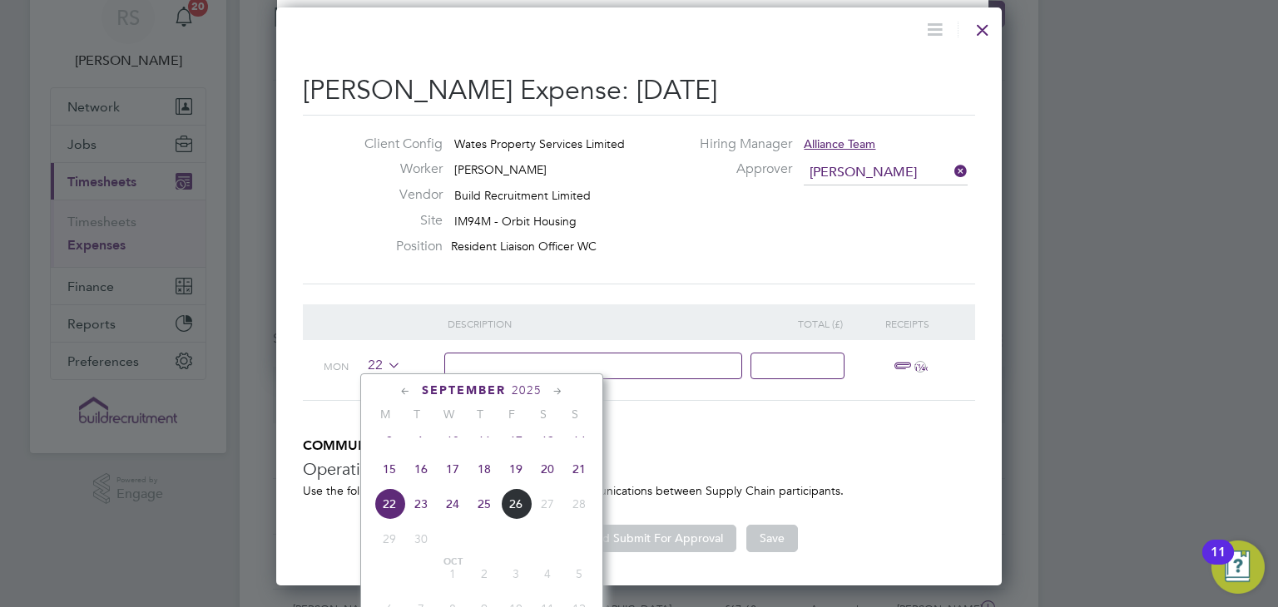
click at [391, 449] on span "8" at bounding box center [390, 434] width 32 height 32
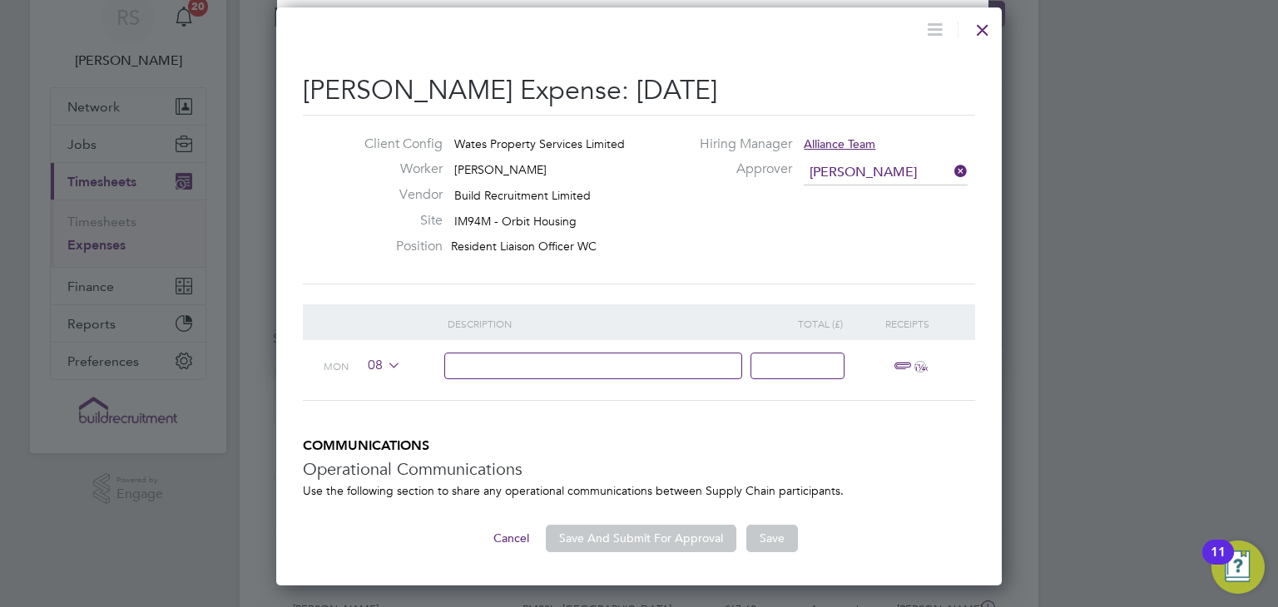
click at [530, 364] on input at bounding box center [593, 366] width 299 height 27
click at [788, 364] on input at bounding box center [797, 366] width 94 height 27
